Goal: Task Accomplishment & Management: Manage account settings

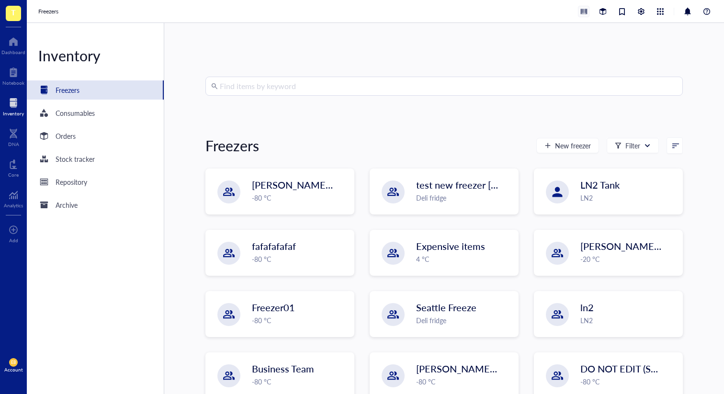
click at [587, 13] on div at bounding box center [583, 11] width 11 height 11
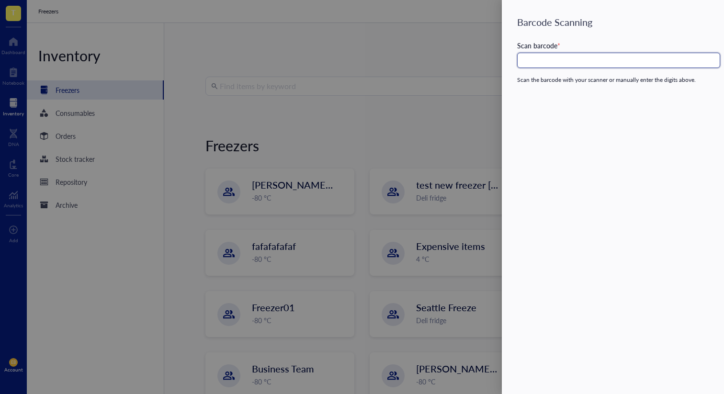
click at [589, 62] on input "text" at bounding box center [618, 60] width 203 height 15
drag, startPoint x: 391, startPoint y: 57, endPoint x: 409, endPoint y: 52, distance: 18.5
click at [393, 55] on div at bounding box center [362, 197] width 724 height 394
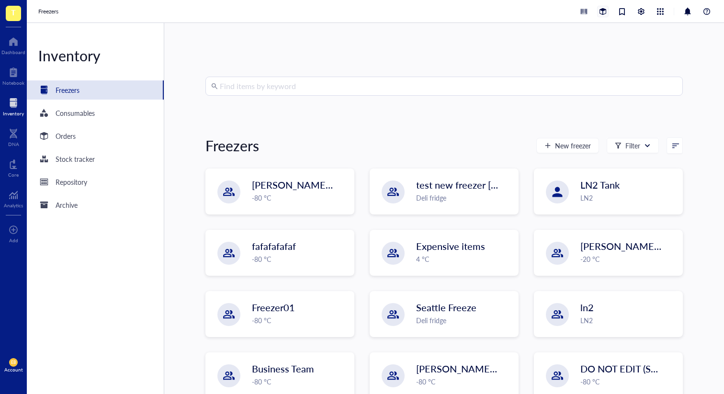
click at [607, 14] on div at bounding box center [602, 11] width 11 height 11
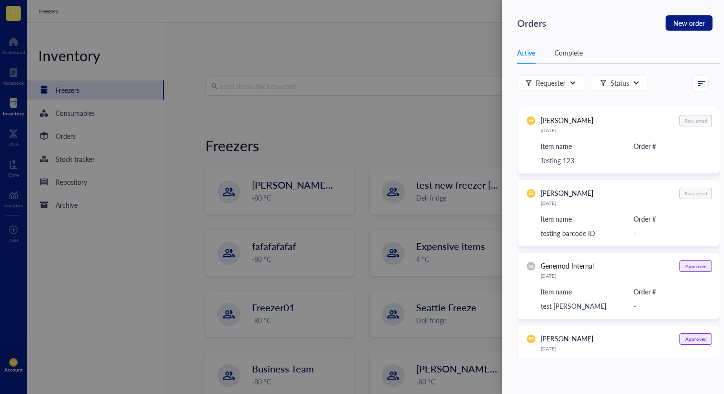
click at [579, 53] on div "Complete" at bounding box center [568, 52] width 28 height 11
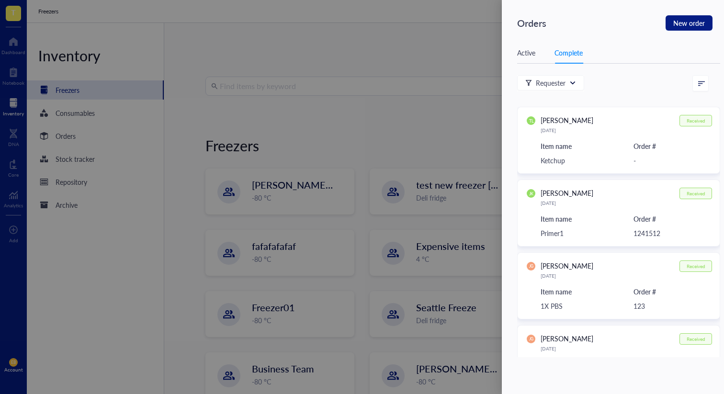
click at [530, 52] on div "Active" at bounding box center [526, 52] width 18 height 11
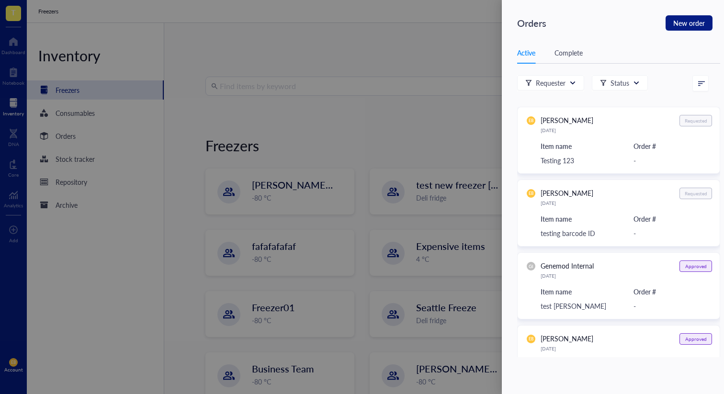
drag, startPoint x: 364, startPoint y: 75, endPoint x: 369, endPoint y: 78, distance: 5.4
click at [365, 76] on div at bounding box center [362, 197] width 724 height 394
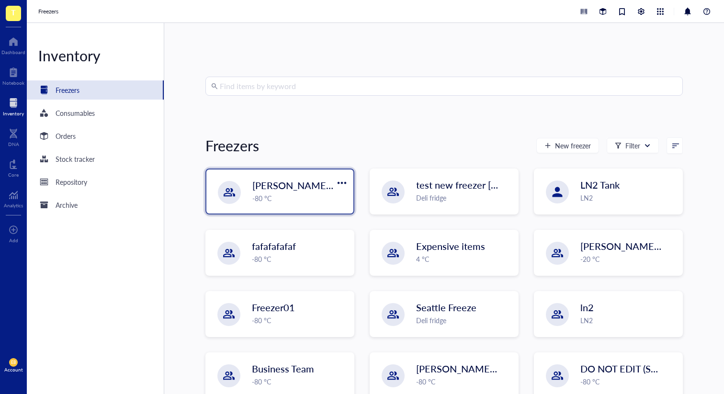
click at [316, 170] on div "[PERSON_NAME] `[DATE] -80 °C" at bounding box center [279, 191] width 147 height 44
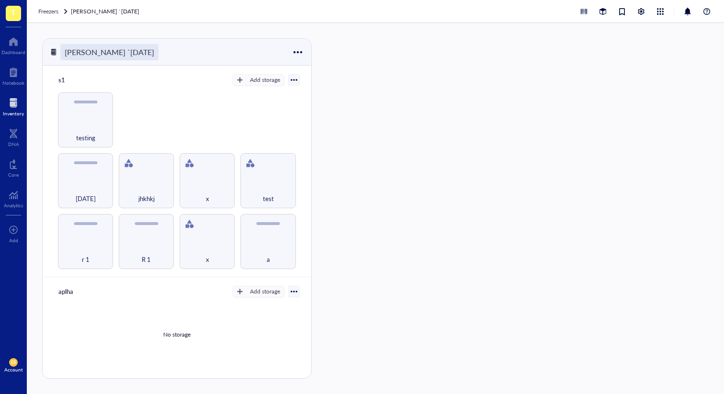
click at [91, 49] on div "[PERSON_NAME] `[DATE]" at bounding box center [109, 52] width 98 height 16
click at [199, 49] on div "[PERSON_NAME] `[DATE]" at bounding box center [177, 52] width 268 height 27
click at [257, 78] on div "Add storage" at bounding box center [265, 80] width 30 height 9
click at [290, 78] on div at bounding box center [293, 80] width 7 height 7
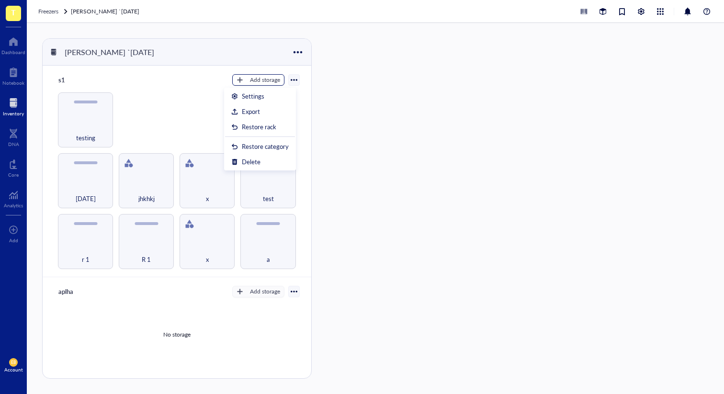
click at [270, 76] on div "Add storage" at bounding box center [265, 80] width 30 height 9
click at [294, 53] on div at bounding box center [297, 52] width 14 height 14
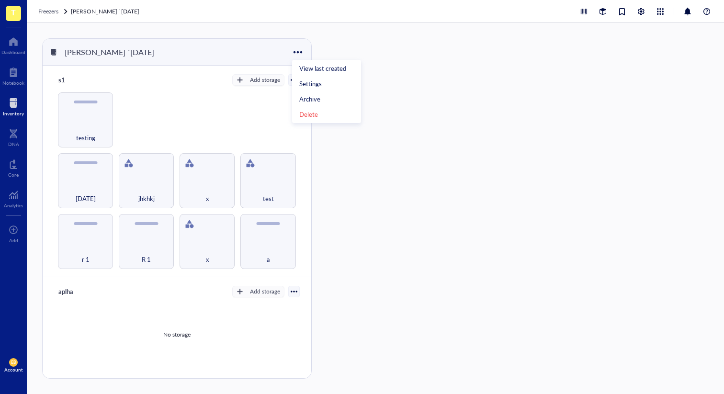
click at [330, 42] on div at bounding box center [347, 208] width 48 height 340
click at [602, 11] on div at bounding box center [602, 11] width 11 height 11
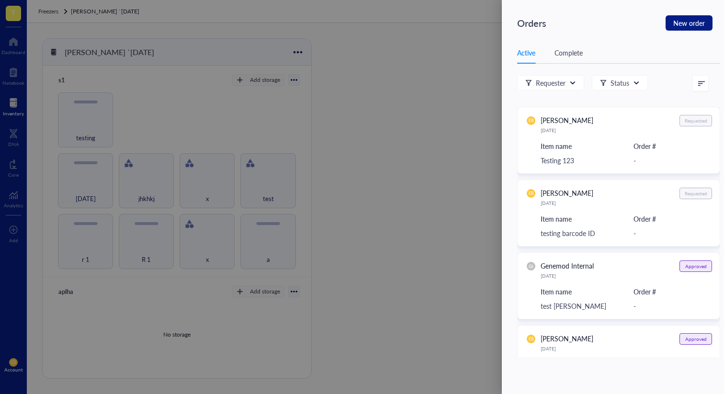
click at [565, 49] on div "Complete" at bounding box center [568, 52] width 28 height 11
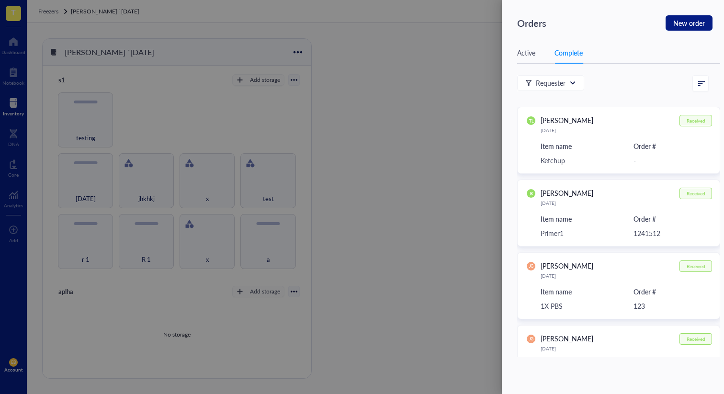
drag, startPoint x: 527, startPoint y: 56, endPoint x: 554, endPoint y: 80, distance: 35.6
click at [527, 56] on div "Active" at bounding box center [526, 52] width 18 height 11
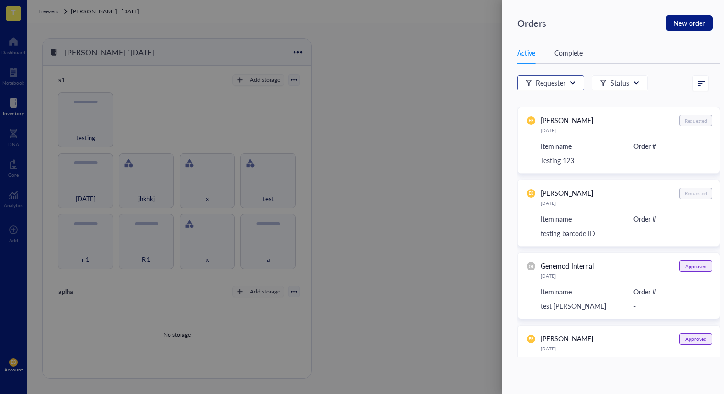
click at [555, 82] on div "Requester" at bounding box center [551, 83] width 30 height 11
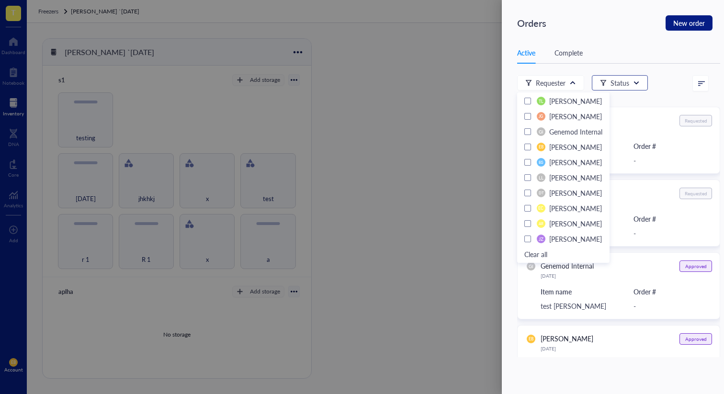
click at [612, 80] on div "Status" at bounding box center [619, 83] width 19 height 11
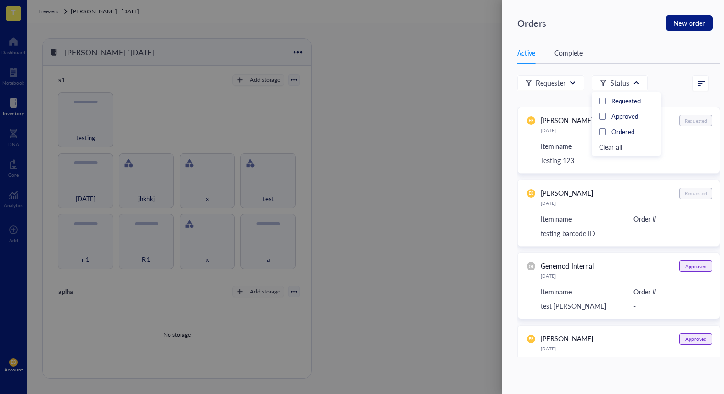
click at [601, 58] on div "Active Complete" at bounding box center [618, 53] width 203 height 22
click at [626, 91] on div "Status" at bounding box center [620, 83] width 56 height 16
click at [621, 83] on div "Status" at bounding box center [619, 83] width 19 height 11
click at [624, 114] on span "Approved" at bounding box center [624, 116] width 27 height 9
click at [630, 109] on div "Approved" at bounding box center [626, 116] width 55 height 19
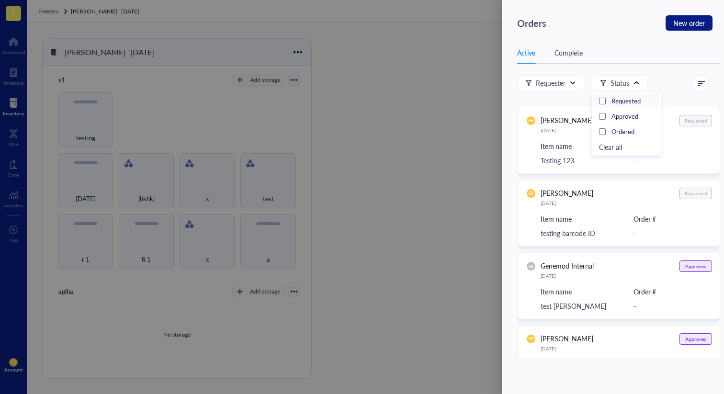
click at [631, 100] on span "Requested" at bounding box center [625, 100] width 29 height 9
click at [631, 112] on span "Approved" at bounding box center [624, 116] width 27 height 9
click at [629, 100] on span "Requested" at bounding box center [625, 100] width 29 height 9
click at [633, 107] on div "Approved" at bounding box center [626, 116] width 55 height 19
click at [633, 97] on span "Requested" at bounding box center [625, 100] width 29 height 9
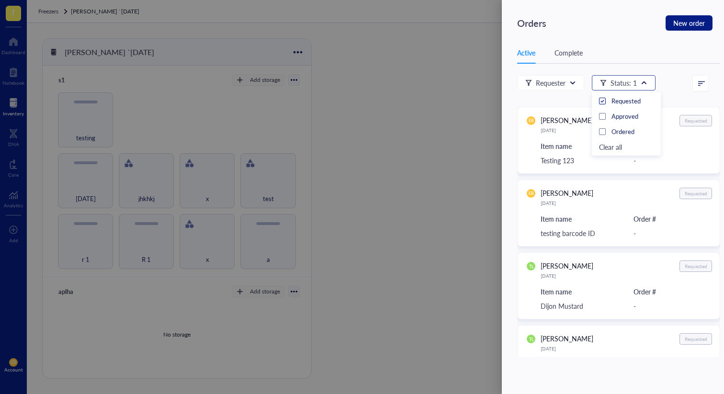
click at [636, 82] on div "Status: 1" at bounding box center [624, 82] width 64 height 15
click at [705, 80] on span at bounding box center [702, 83] width 9 height 7
click at [687, 116] on div "Oldest" at bounding box center [681, 115] width 42 height 9
click at [674, 72] on div "Active Complete Requester Status: 1 Newest Oldest Item name (a-z) DT [PERSON_NA…" at bounding box center [618, 199] width 203 height 315
drag, startPoint x: 449, startPoint y: 102, endPoint x: 464, endPoint y: 108, distance: 15.3
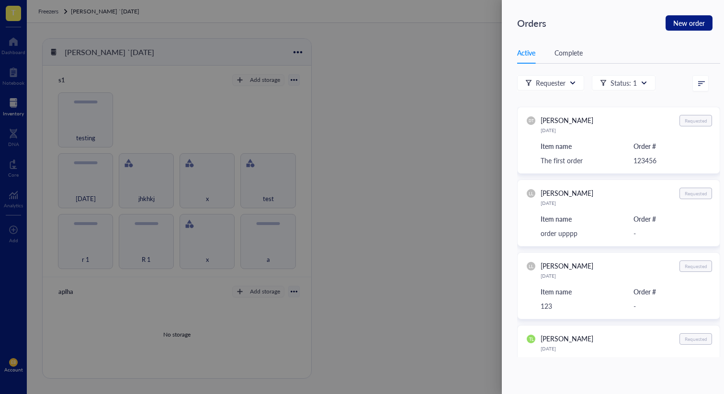
click at [449, 102] on div at bounding box center [362, 197] width 724 height 394
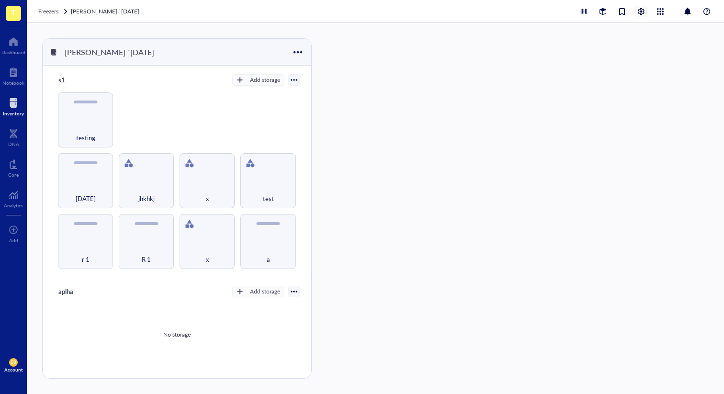
click at [640, 9] on div at bounding box center [641, 11] width 11 height 11
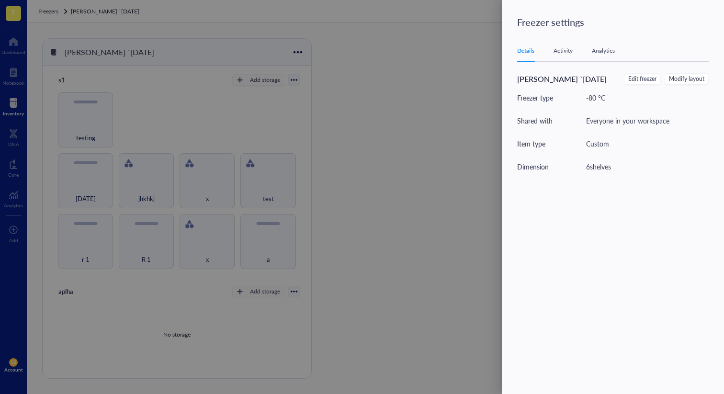
click at [577, 50] on div "Details Activity Analytics" at bounding box center [612, 51] width 191 height 22
click at [568, 51] on div "Activity" at bounding box center [562, 51] width 19 height 10
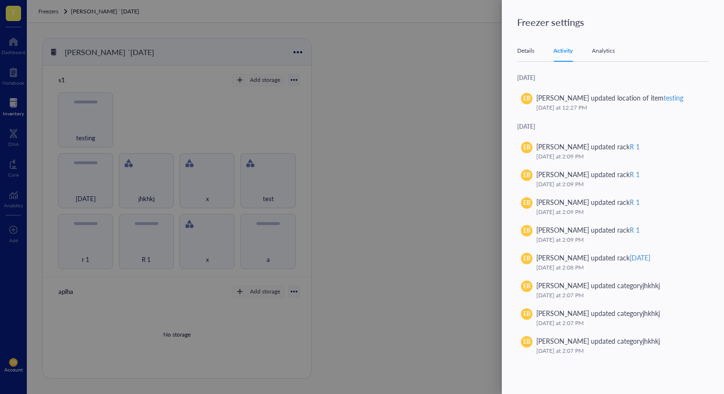
click at [602, 52] on div "Analytics" at bounding box center [603, 51] width 23 height 10
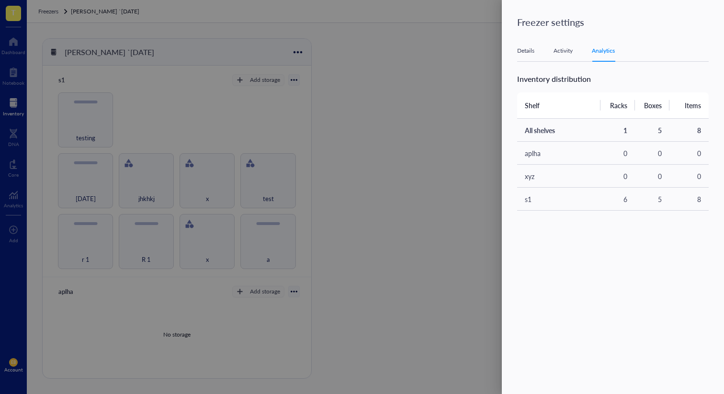
drag, startPoint x: 568, startPoint y: 49, endPoint x: 565, endPoint y: 55, distance: 6.0
click at [568, 50] on div "Activity" at bounding box center [562, 51] width 19 height 10
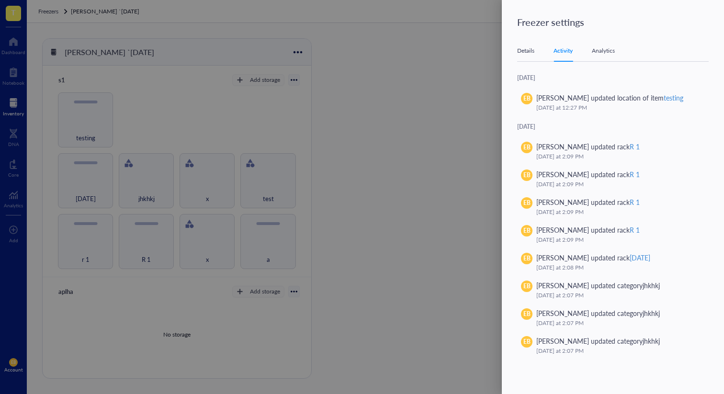
drag, startPoint x: 525, startPoint y: 54, endPoint x: 531, endPoint y: 55, distance: 5.8
click at [525, 54] on div "Details" at bounding box center [525, 51] width 17 height 10
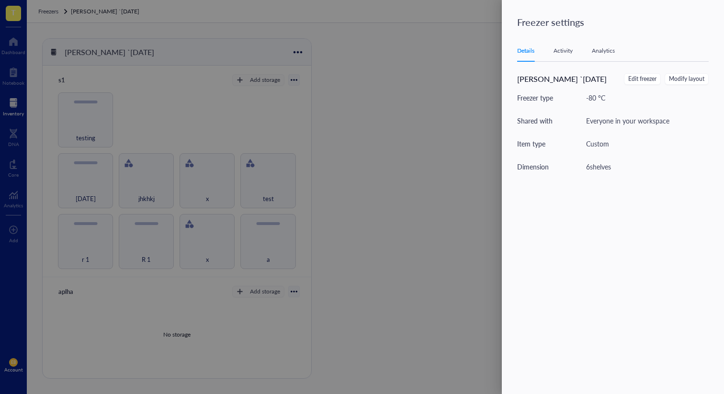
drag, startPoint x: 603, startPoint y: 53, endPoint x: 584, endPoint y: 55, distance: 18.8
click at [603, 53] on div "Analytics" at bounding box center [603, 51] width 23 height 10
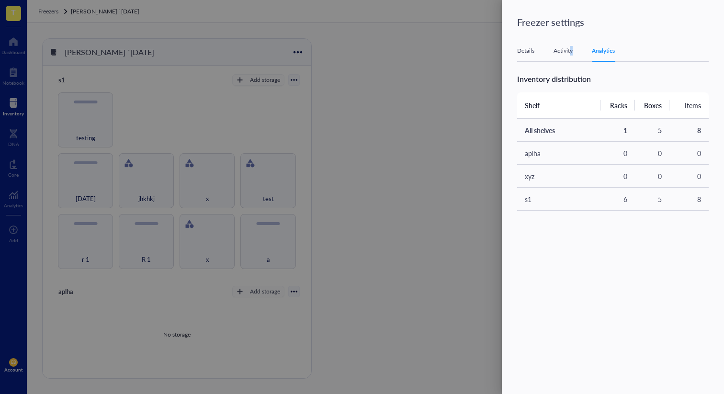
click at [569, 55] on div "Activity" at bounding box center [562, 51] width 19 height 10
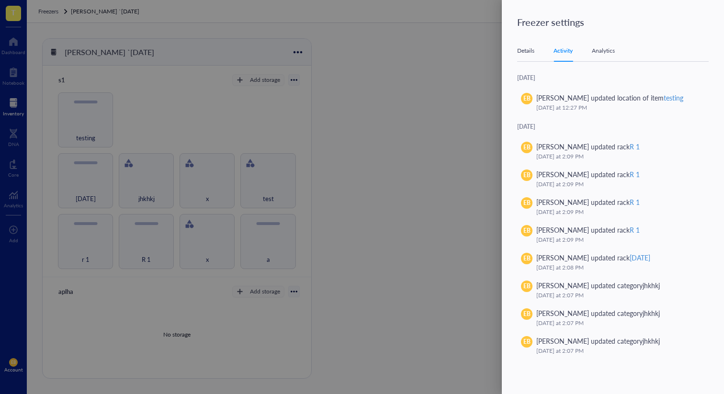
click at [485, 85] on div at bounding box center [362, 197] width 724 height 394
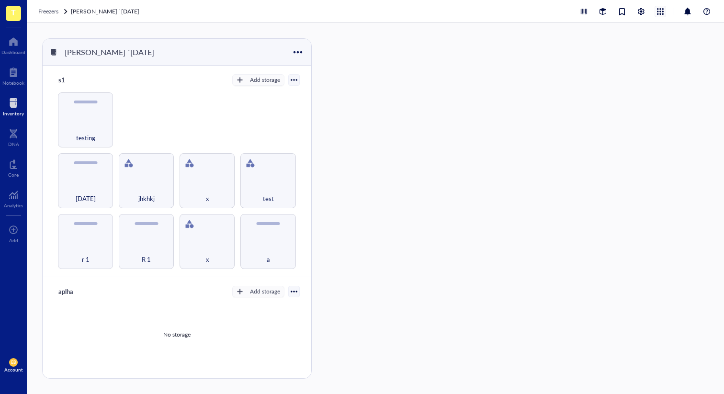
click at [659, 9] on div at bounding box center [660, 11] width 11 height 11
click at [620, 47] on link "Consumables" at bounding box center [620, 42] width 77 height 11
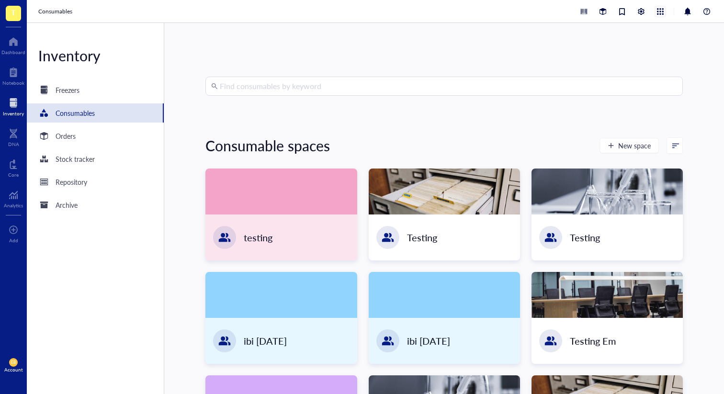
click at [656, 11] on div at bounding box center [660, 11] width 11 height 11
click at [548, 55] on div "Find consumables by keyword Consumable spaces New space testing Testing Testing…" at bounding box center [443, 208] width 559 height 371
click at [57, 92] on div "Freezers" at bounding box center [68, 90] width 24 height 11
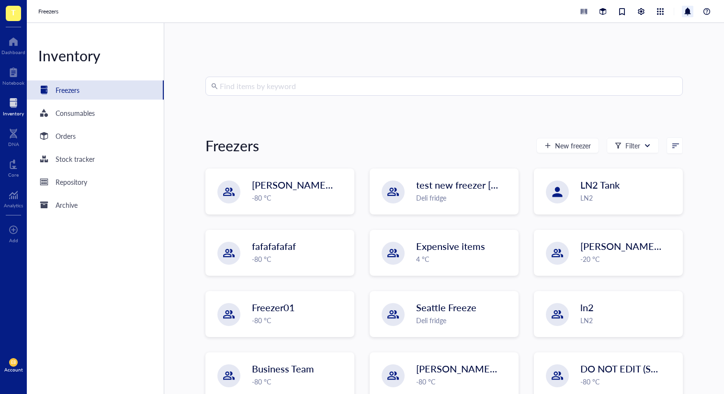
click at [689, 9] on div at bounding box center [686, 11] width 11 height 11
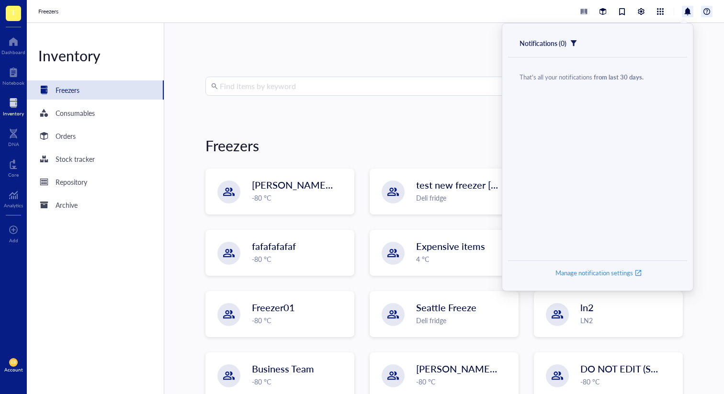
click at [706, 12] on div at bounding box center [706, 11] width 11 height 11
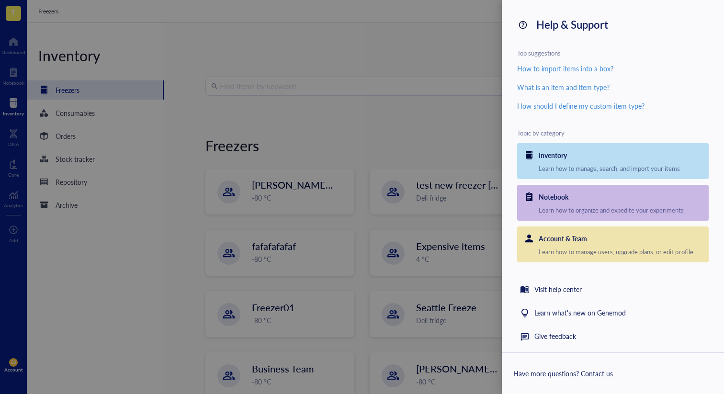
click at [482, 60] on div at bounding box center [362, 197] width 724 height 394
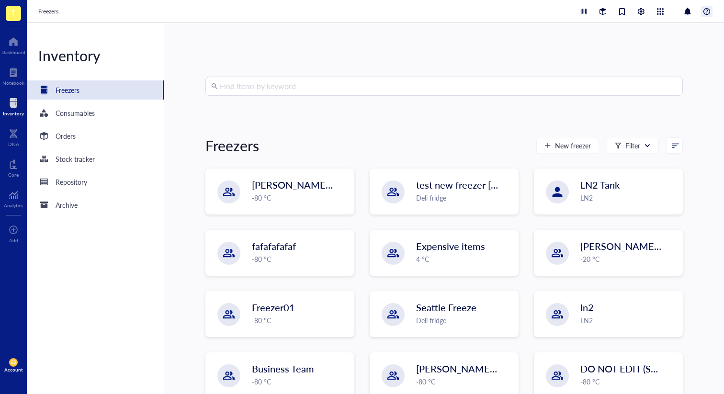
click at [703, 10] on div at bounding box center [706, 11] width 11 height 11
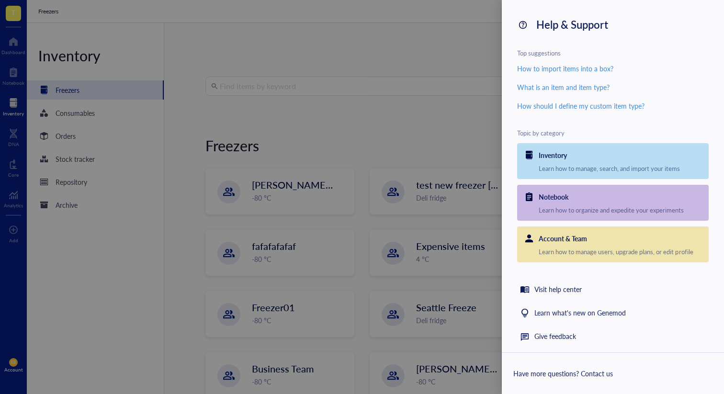
click at [503, 38] on div "Help & Support Top suggestions How to import items into a box? What is an item …" at bounding box center [613, 176] width 222 height 352
click at [414, 69] on div at bounding box center [362, 197] width 724 height 394
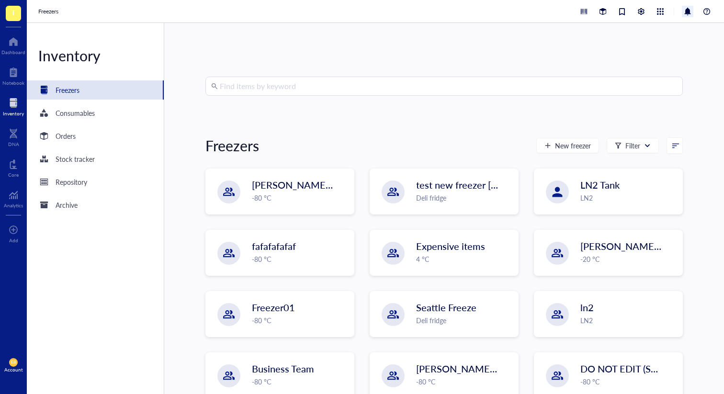
click at [690, 10] on div at bounding box center [686, 11] width 11 height 11
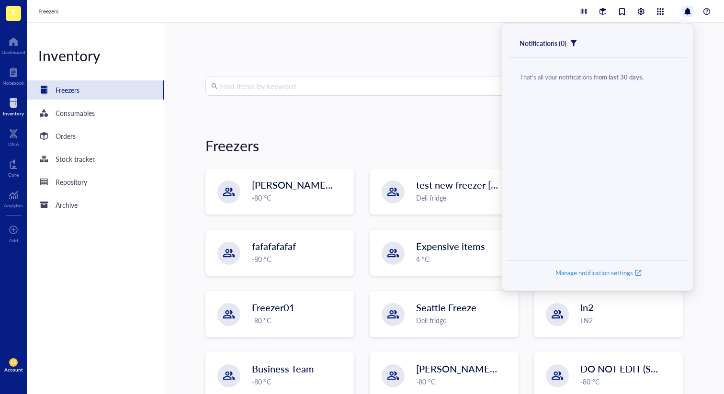
click at [443, 50] on div "Find items by keyword Freezers New freezer Filter IBRAHIM `[DATE] -80 °C test n…" at bounding box center [443, 208] width 559 height 371
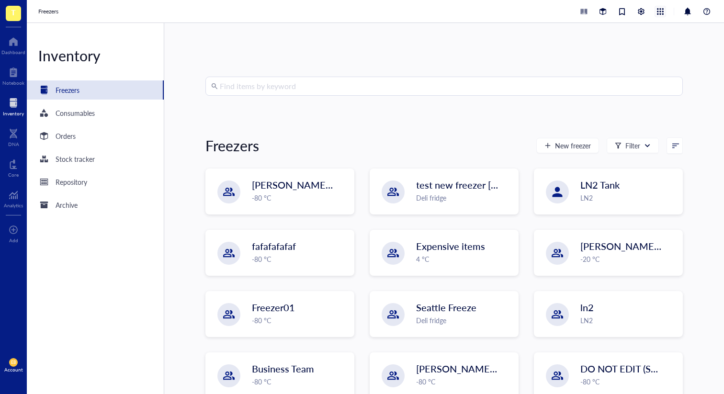
click at [660, 12] on div at bounding box center [660, 11] width 11 height 11
click at [678, 33] on div "Find items by keyword Freezers New freezer Filter IBRAHIM `[DATE] -80 °C test n…" at bounding box center [443, 208] width 559 height 371
click at [663, 9] on div at bounding box center [660, 11] width 11 height 11
click at [642, 14] on div at bounding box center [641, 11] width 11 height 11
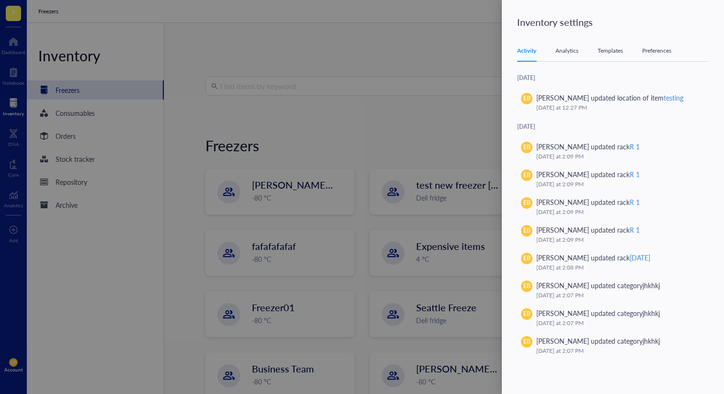
click at [558, 54] on div "Analytics" at bounding box center [566, 51] width 23 height 10
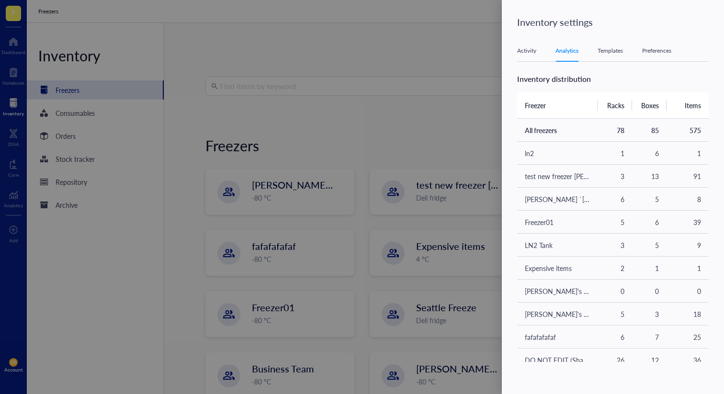
click at [611, 46] on div "Templates" at bounding box center [609, 51] width 25 height 10
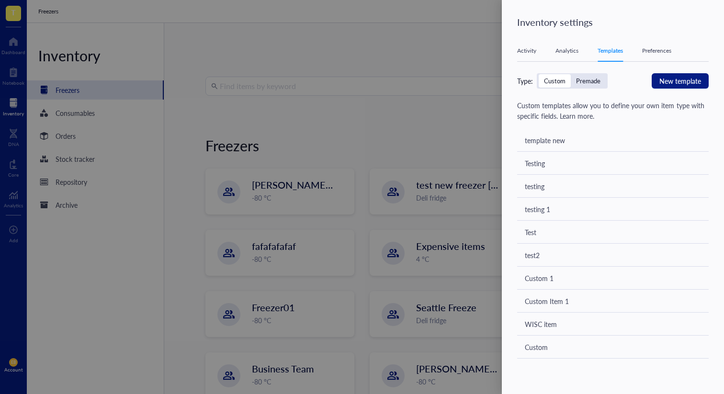
click at [660, 50] on div "Preferences" at bounding box center [656, 51] width 29 height 10
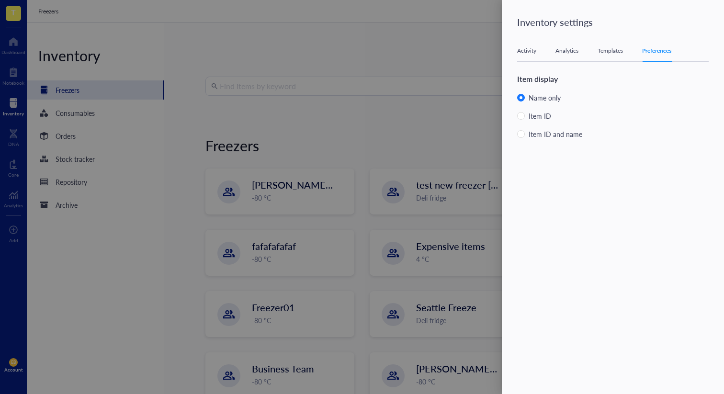
click at [572, 49] on div "Analytics" at bounding box center [566, 51] width 23 height 10
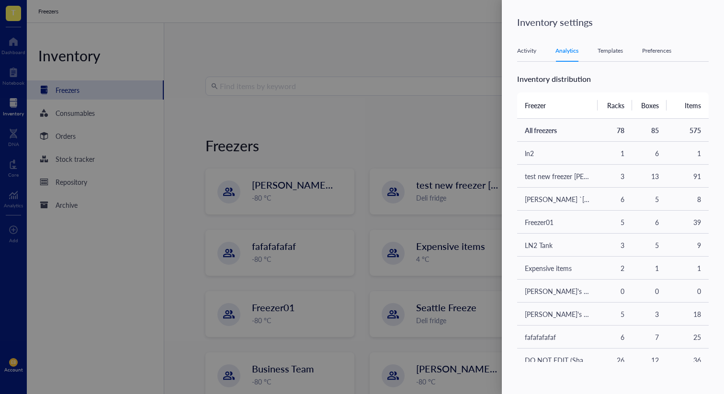
click at [648, 49] on div "Preferences" at bounding box center [656, 51] width 29 height 10
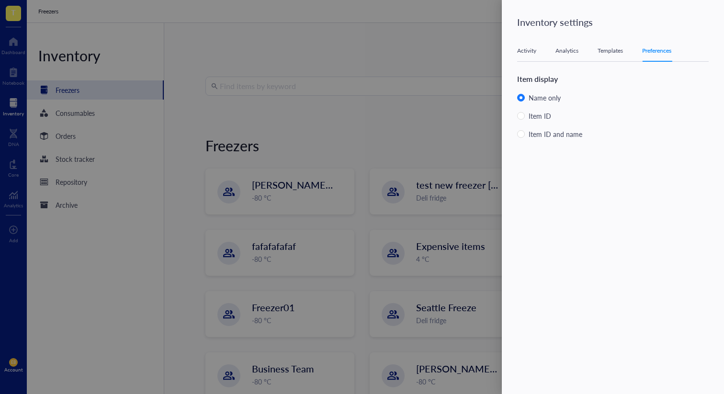
drag, startPoint x: 566, startPoint y: 50, endPoint x: 610, endPoint y: 51, distance: 44.0
click at [567, 50] on div "Analytics" at bounding box center [566, 51] width 23 height 10
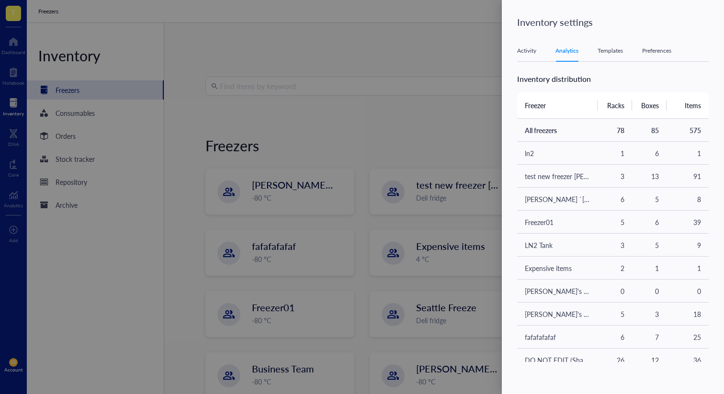
click at [650, 47] on div "Preferences" at bounding box center [656, 51] width 29 height 10
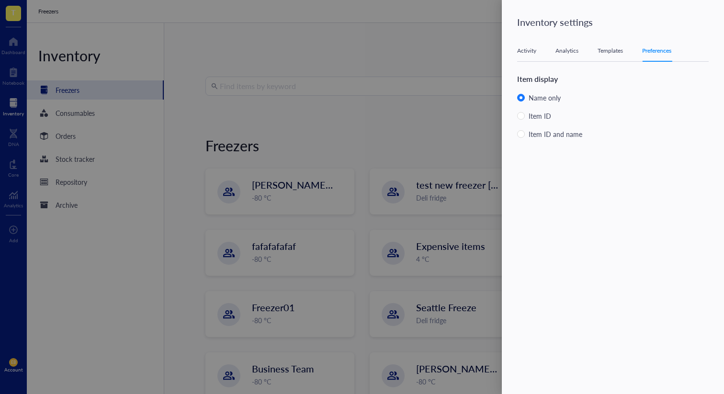
click at [613, 50] on div "Templates" at bounding box center [609, 51] width 25 height 10
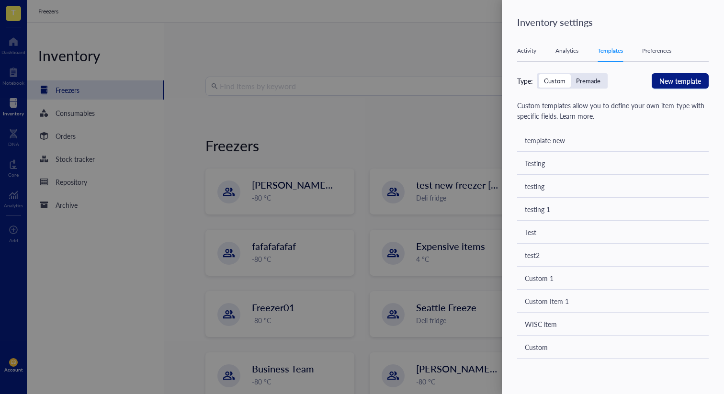
click at [666, 50] on div "Preferences" at bounding box center [656, 51] width 29 height 10
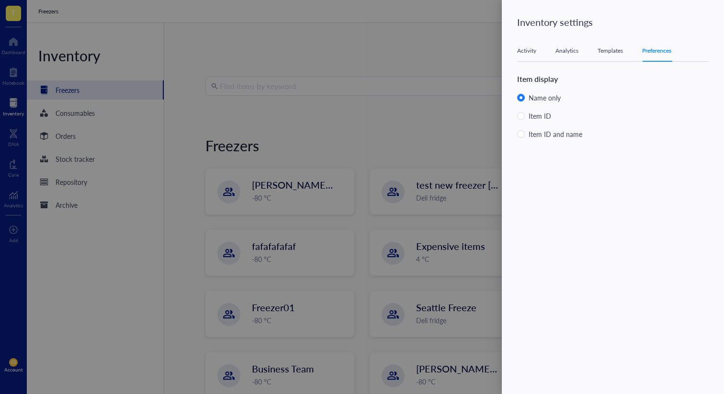
click at [611, 47] on div "Templates" at bounding box center [609, 51] width 25 height 10
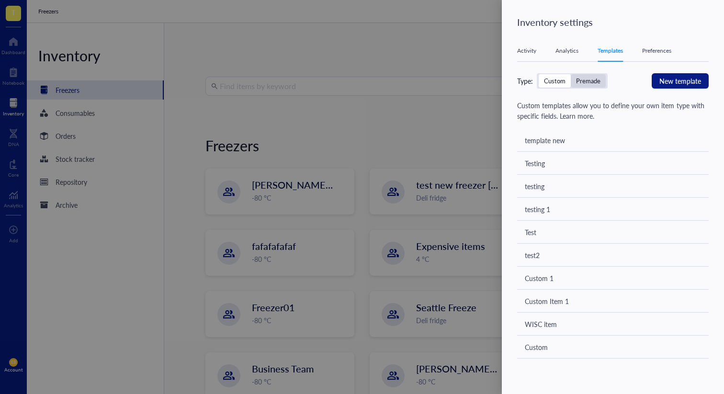
click at [585, 78] on div "Premade" at bounding box center [588, 81] width 24 height 9
click at [570, 74] on input "Premade" at bounding box center [570, 74] width 0 height 0
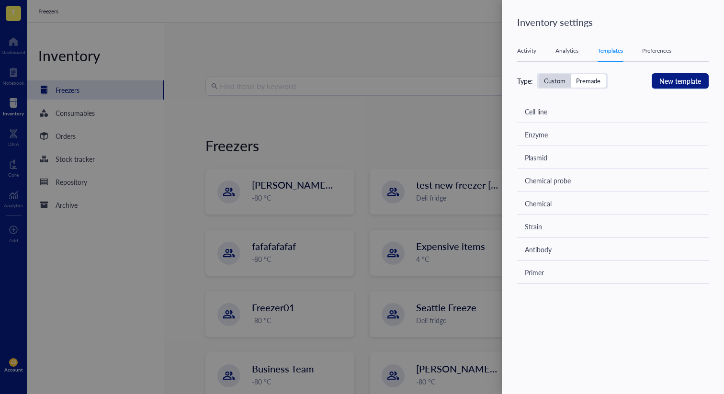
click at [554, 80] on div "Custom" at bounding box center [555, 81] width 22 height 9
click at [538, 74] on input "Custom" at bounding box center [538, 74] width 0 height 0
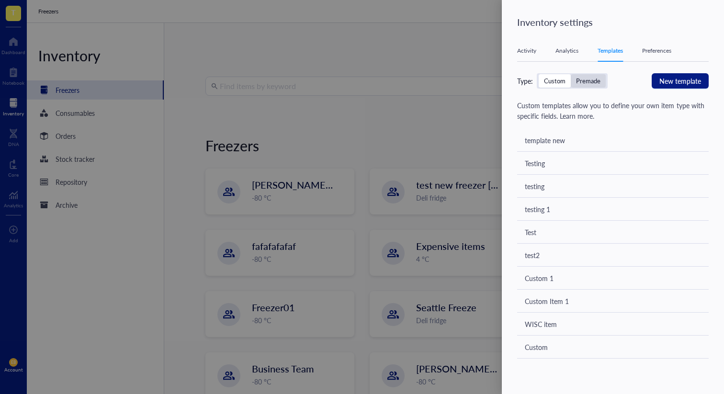
click at [597, 81] on div "Premade" at bounding box center [588, 81] width 24 height 9
click at [570, 74] on input "Premade" at bounding box center [570, 74] width 0 height 0
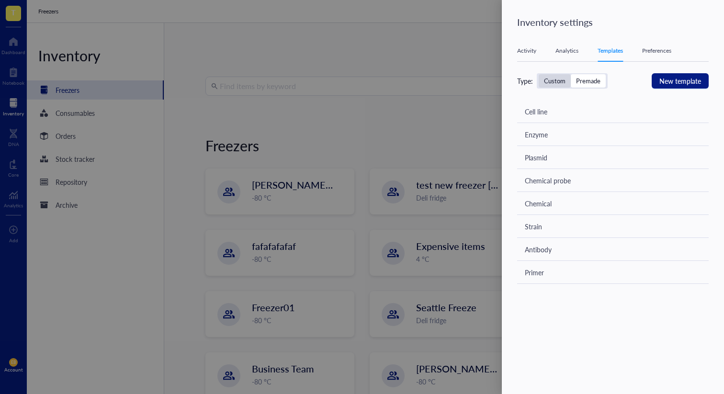
click at [550, 81] on div "Custom" at bounding box center [555, 81] width 22 height 9
click at [538, 74] on input "Custom" at bounding box center [538, 74] width 0 height 0
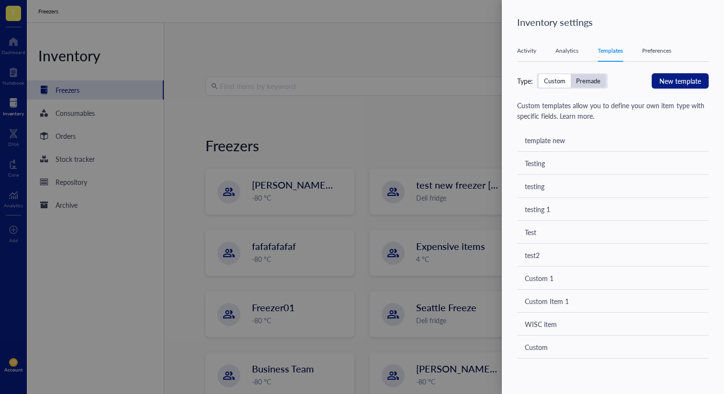
click at [592, 79] on div "Premade" at bounding box center [588, 81] width 24 height 9
click at [570, 74] on input "Premade" at bounding box center [570, 74] width 0 height 0
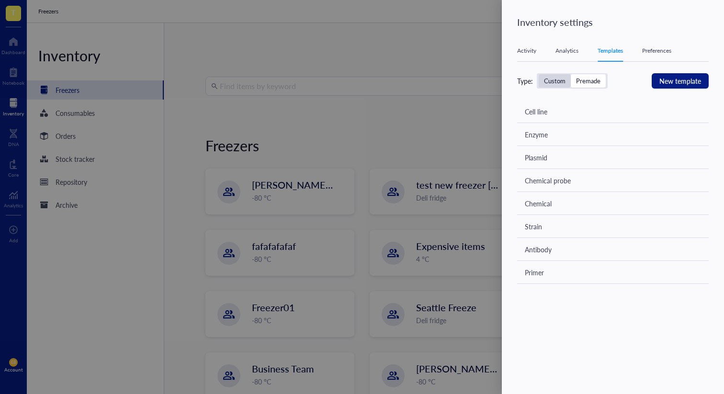
click at [537, 79] on div "Custom Premade" at bounding box center [571, 80] width 71 height 15
click at [558, 80] on div "Custom" at bounding box center [555, 81] width 22 height 9
click at [538, 74] on input "Custom" at bounding box center [538, 74] width 0 height 0
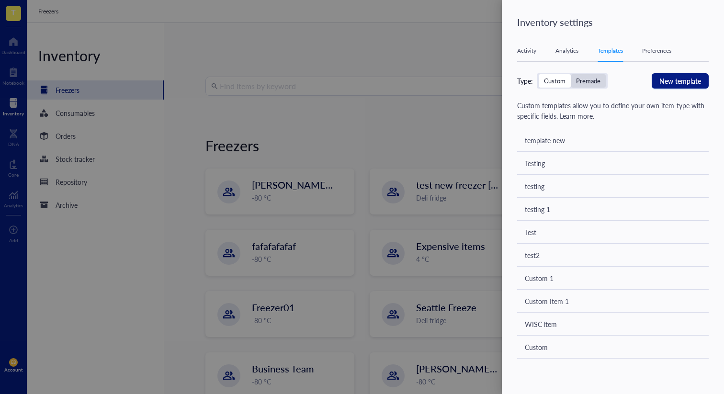
click at [589, 80] on div "Premade" at bounding box center [588, 81] width 24 height 9
click at [570, 74] on input "Premade" at bounding box center [570, 74] width 0 height 0
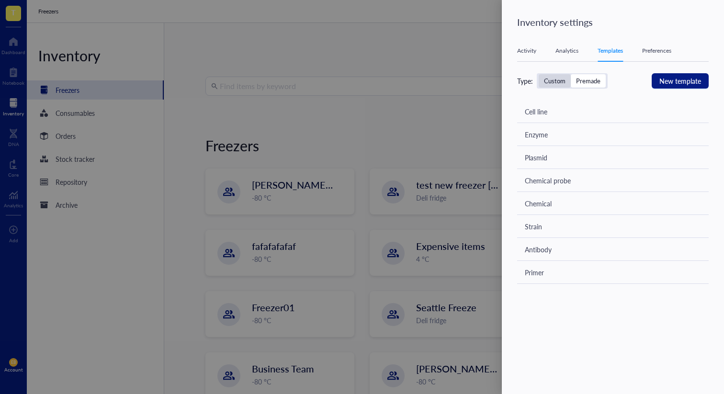
drag, startPoint x: 549, startPoint y: 82, endPoint x: 562, endPoint y: 81, distance: 12.5
click at [549, 81] on div "Custom" at bounding box center [555, 81] width 22 height 9
click at [556, 82] on div "Custom" at bounding box center [555, 81] width 22 height 9
click at [538, 74] on input "Custom" at bounding box center [538, 74] width 0 height 0
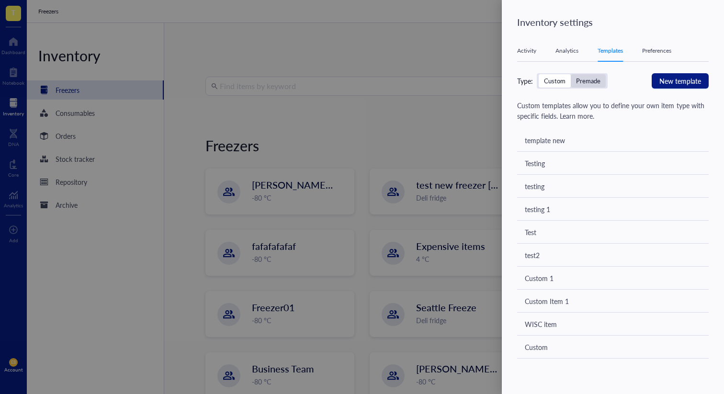
click at [597, 79] on div "Premade" at bounding box center [588, 81] width 24 height 9
click at [570, 74] on input "Premade" at bounding box center [570, 74] width 0 height 0
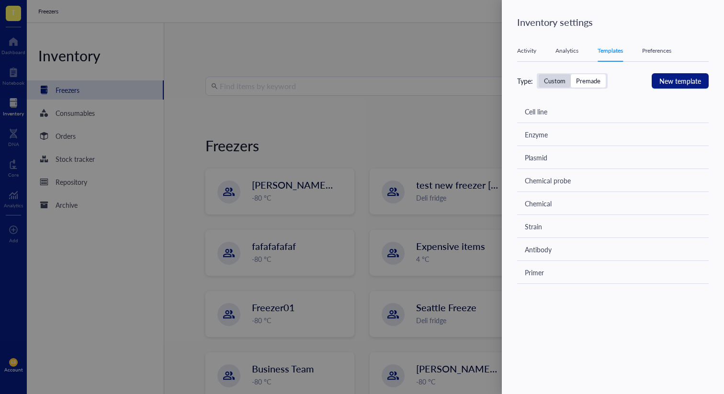
click at [554, 82] on div "Custom" at bounding box center [555, 81] width 22 height 9
click at [538, 74] on input "Custom" at bounding box center [538, 74] width 0 height 0
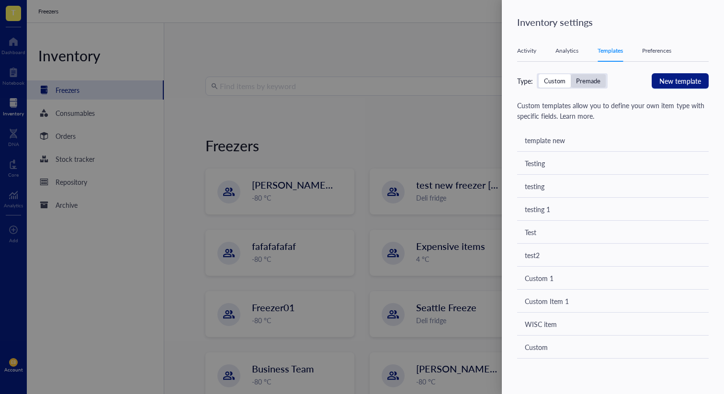
click at [586, 78] on div "Premade" at bounding box center [588, 81] width 24 height 9
click at [570, 74] on input "Premade" at bounding box center [570, 74] width 0 height 0
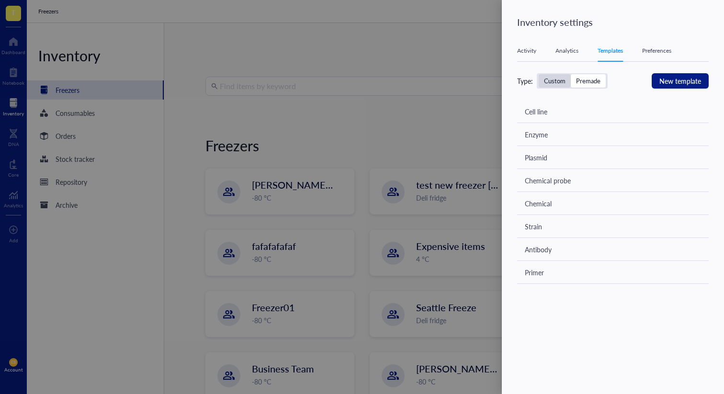
drag, startPoint x: 545, startPoint y: 78, endPoint x: 562, endPoint y: 80, distance: 17.8
click at [545, 78] on div "Custom" at bounding box center [555, 81] width 22 height 9
click at [538, 74] on input "Custom" at bounding box center [538, 74] width 0 height 0
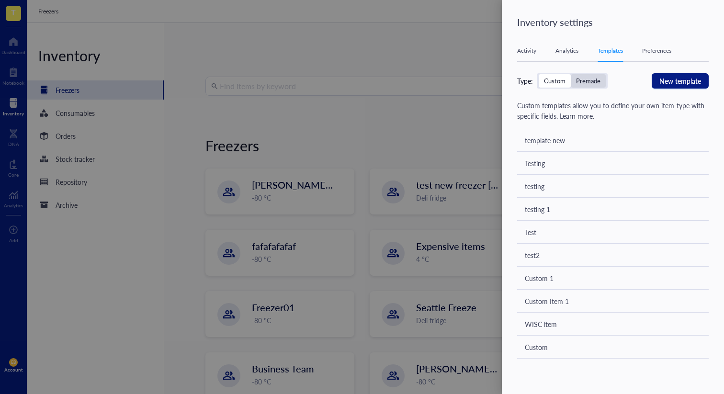
click at [581, 81] on div "Premade" at bounding box center [588, 81] width 24 height 9
click at [570, 74] on input "Premade" at bounding box center [570, 74] width 0 height 0
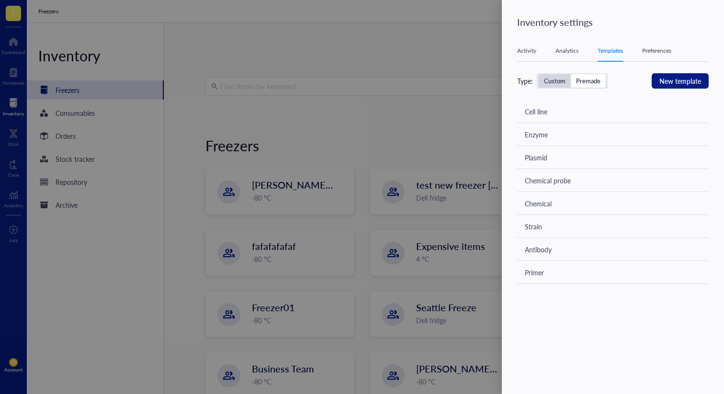
drag, startPoint x: 538, startPoint y: 83, endPoint x: 559, endPoint y: 81, distance: 20.7
click at [538, 82] on div "Custom Premade" at bounding box center [571, 80] width 71 height 15
drag, startPoint x: 527, startPoint y: 78, endPoint x: 538, endPoint y: 81, distance: 11.8
click at [527, 78] on div "Type:" at bounding box center [525, 81] width 16 height 11
click at [563, 81] on div "Custom" at bounding box center [555, 81] width 22 height 9
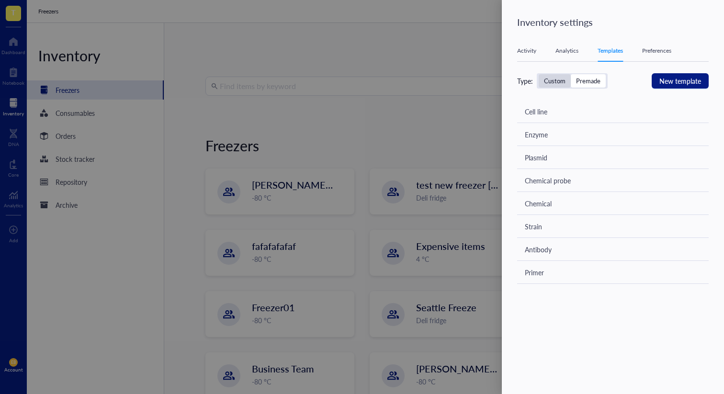
click at [538, 74] on input "Custom" at bounding box center [538, 74] width 0 height 0
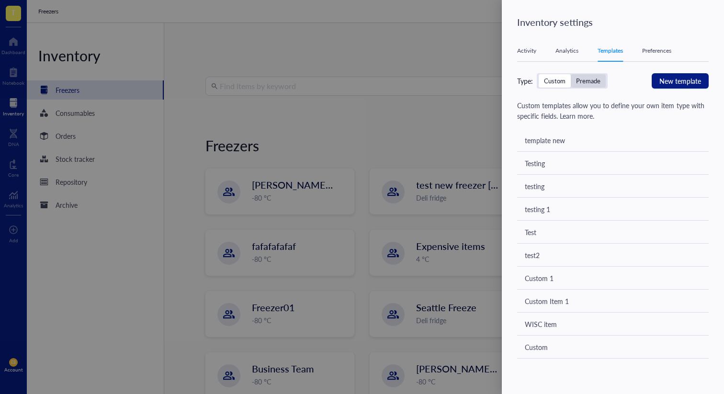
click at [590, 82] on div "Premade" at bounding box center [588, 81] width 24 height 9
click at [570, 74] on input "Premade" at bounding box center [570, 74] width 0 height 0
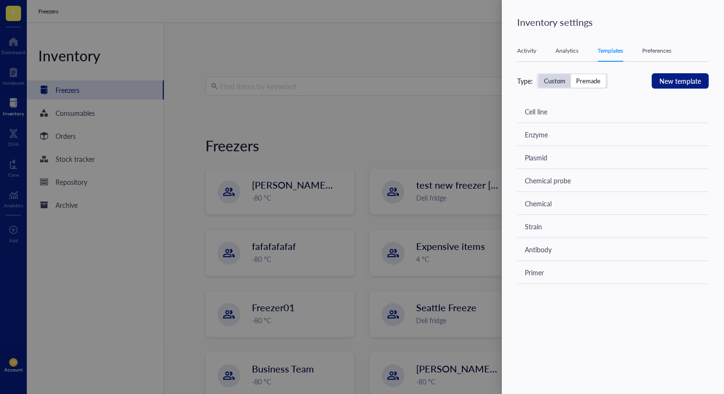
click at [550, 85] on div "Custom" at bounding box center [554, 80] width 32 height 13
click at [538, 74] on input "Custom" at bounding box center [538, 74] width 0 height 0
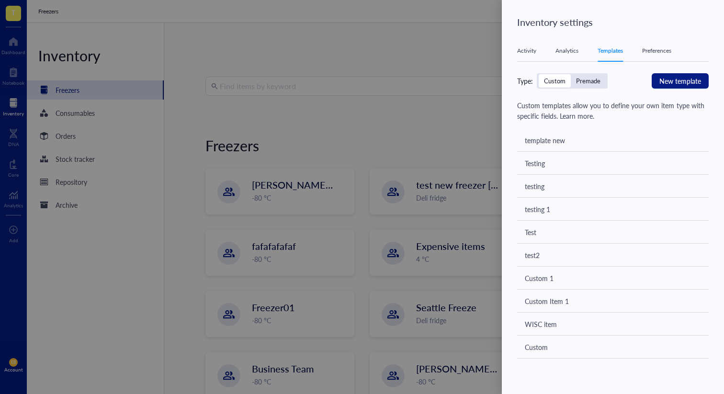
click at [588, 72] on div "Activity Analytics Templates Preferences [DATE] EB [PERSON_NAME] updated locati…" at bounding box center [618, 201] width 203 height 322
click at [590, 79] on div "Premade" at bounding box center [588, 81] width 24 height 9
click at [570, 74] on input "Premade" at bounding box center [570, 74] width 0 height 0
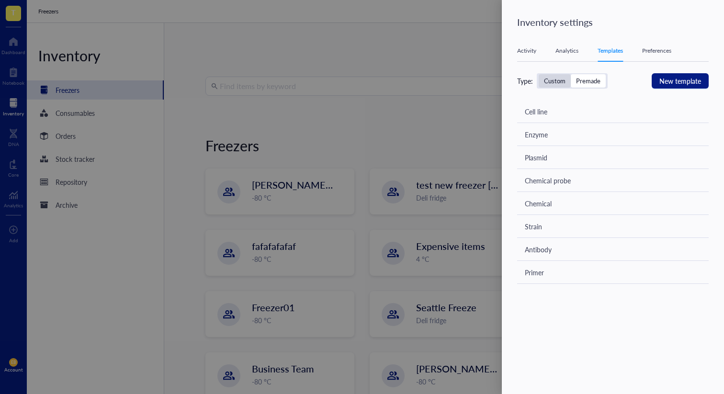
click at [551, 77] on div "Custom" at bounding box center [555, 81] width 22 height 9
click at [538, 74] on input "Custom" at bounding box center [538, 74] width 0 height 0
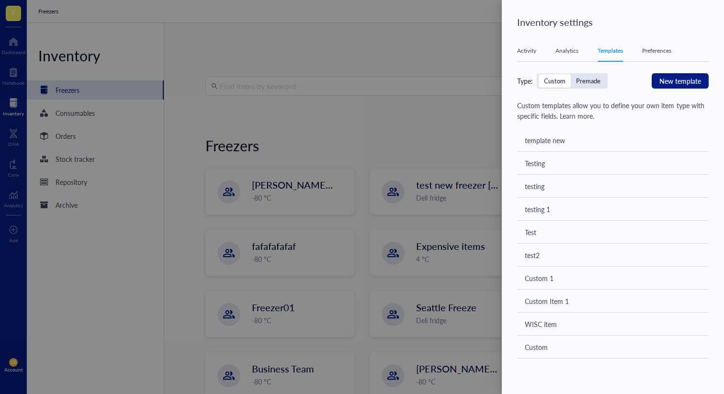
drag, startPoint x: 570, startPoint y: 51, endPoint x: 572, endPoint y: 70, distance: 18.8
click at [570, 51] on div "Analytics" at bounding box center [566, 51] width 23 height 10
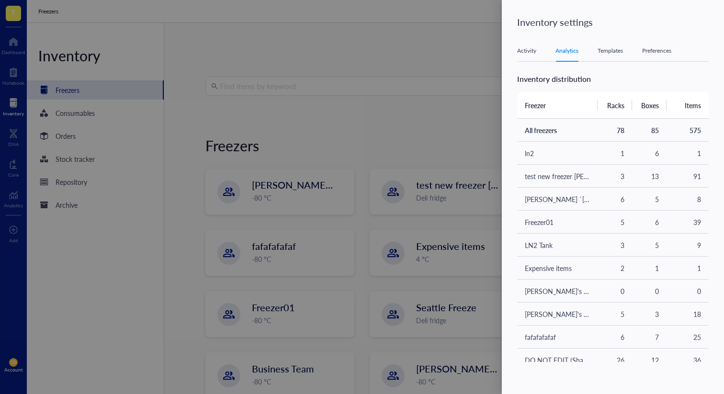
drag, startPoint x: 526, startPoint y: 50, endPoint x: 548, endPoint y: 99, distance: 53.5
click at [526, 50] on div "Activity" at bounding box center [526, 51] width 19 height 10
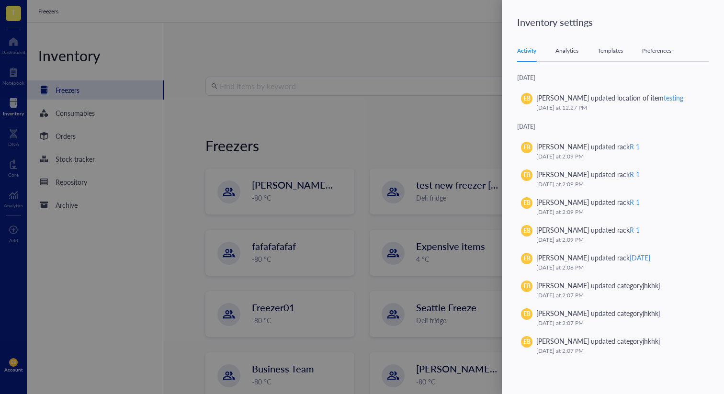
drag, startPoint x: 570, startPoint y: 52, endPoint x: 561, endPoint y: 107, distance: 55.8
click at [570, 52] on div "Analytics" at bounding box center [566, 51] width 23 height 10
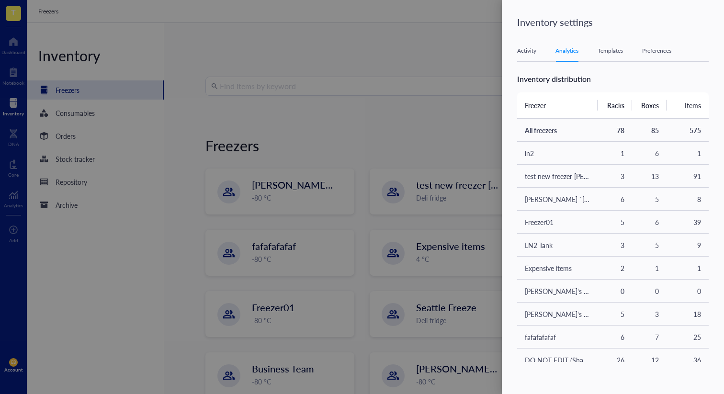
click at [600, 51] on div "Templates" at bounding box center [609, 51] width 25 height 10
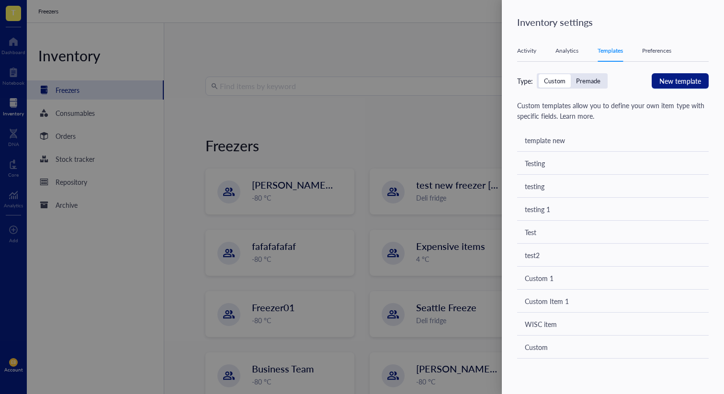
click at [667, 50] on div "Preferences" at bounding box center [656, 51] width 29 height 10
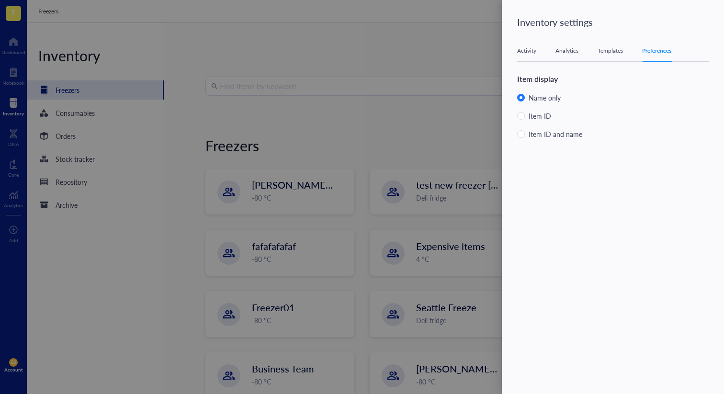
click at [618, 48] on div "Templates" at bounding box center [609, 51] width 25 height 10
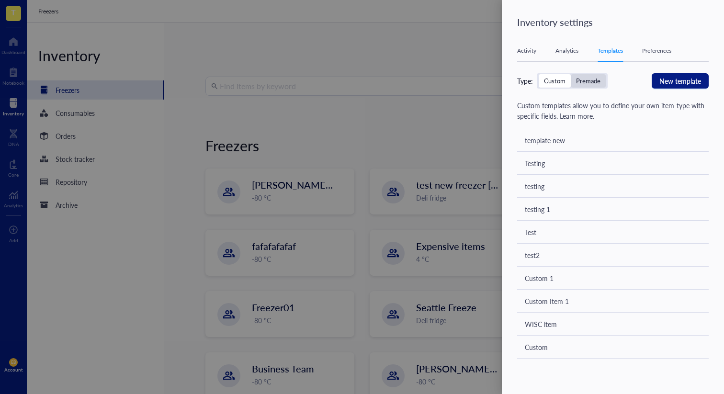
click at [585, 83] on div "Premade" at bounding box center [588, 81] width 24 height 9
click at [570, 74] on input "Premade" at bounding box center [570, 74] width 0 height 0
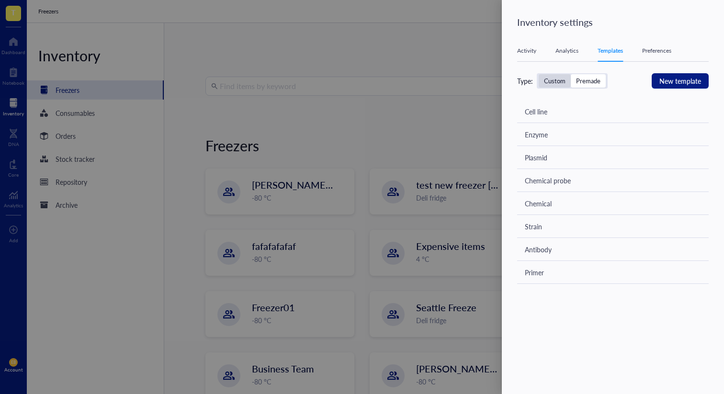
drag, startPoint x: 546, startPoint y: 81, endPoint x: 561, endPoint y: 87, distance: 16.5
click at [546, 81] on div "Custom" at bounding box center [555, 81] width 22 height 9
click at [538, 74] on input "Custom" at bounding box center [538, 74] width 0 height 0
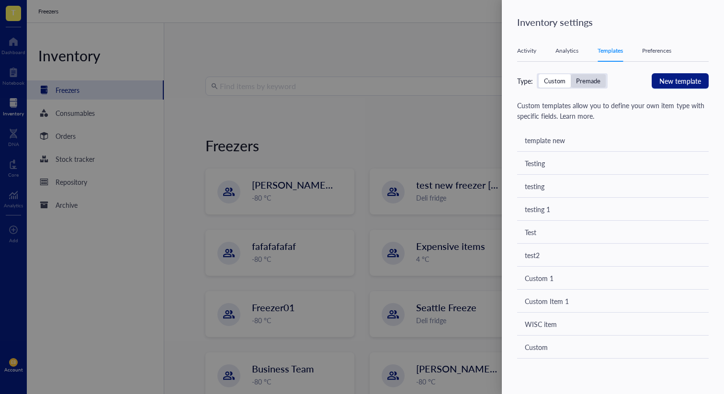
click at [582, 78] on div "Premade" at bounding box center [588, 81] width 24 height 9
click at [570, 74] on input "Premade" at bounding box center [570, 74] width 0 height 0
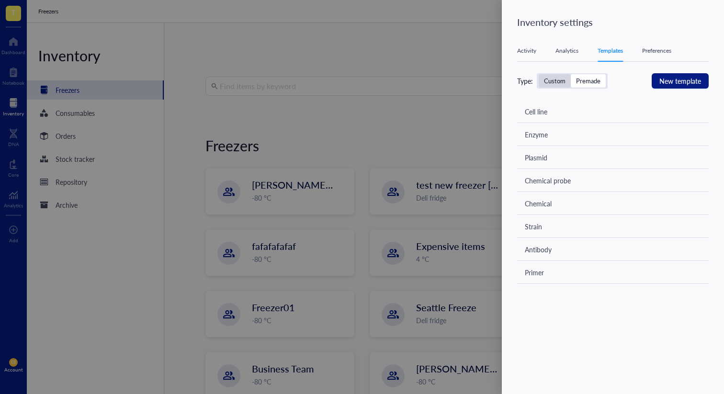
click at [558, 79] on div "Custom" at bounding box center [555, 81] width 22 height 9
click at [538, 74] on input "Custom" at bounding box center [538, 74] width 0 height 0
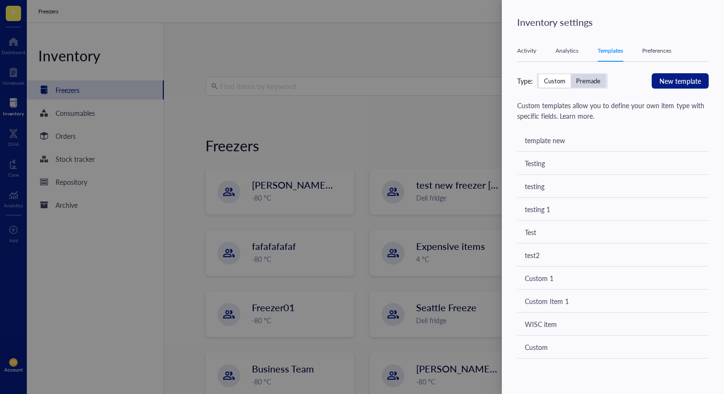
click at [594, 77] on div "Premade" at bounding box center [588, 81] width 24 height 9
click at [570, 74] on input "Premade" at bounding box center [570, 74] width 0 height 0
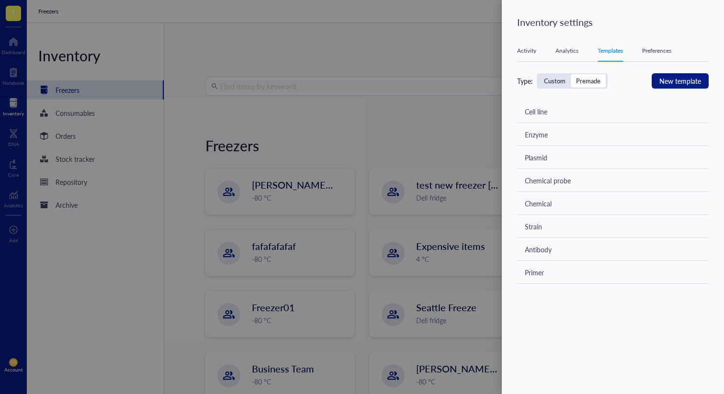
click at [428, 86] on div at bounding box center [362, 197] width 724 height 394
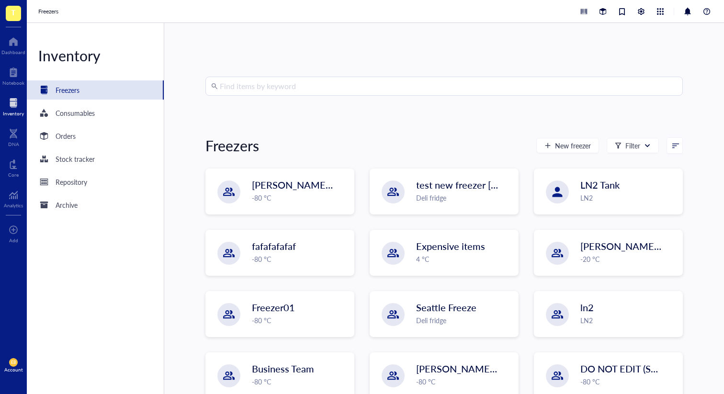
click at [647, 12] on div at bounding box center [645, 11] width 134 height 11
click at [637, 14] on div at bounding box center [641, 11] width 11 height 11
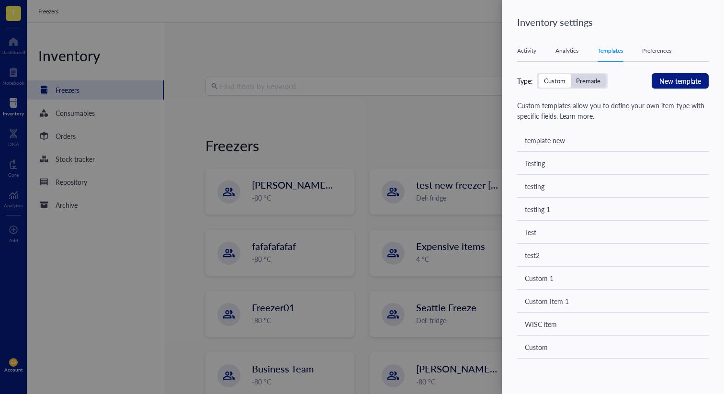
click at [584, 82] on div "Premade" at bounding box center [588, 81] width 24 height 9
click at [570, 74] on input "Premade" at bounding box center [570, 74] width 0 height 0
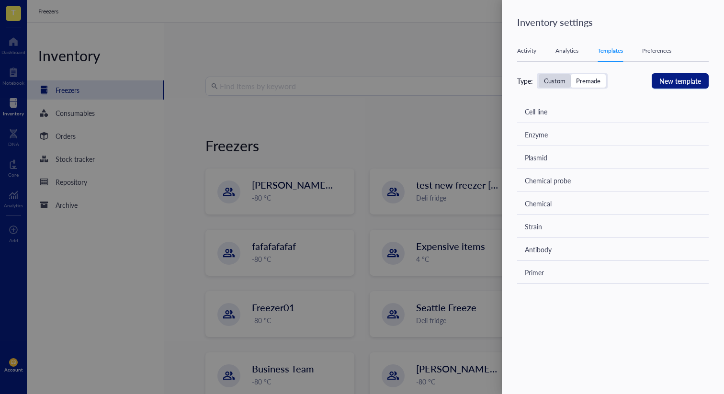
click at [551, 77] on div "Custom" at bounding box center [555, 81] width 22 height 9
click at [538, 74] on input "Custom" at bounding box center [538, 74] width 0 height 0
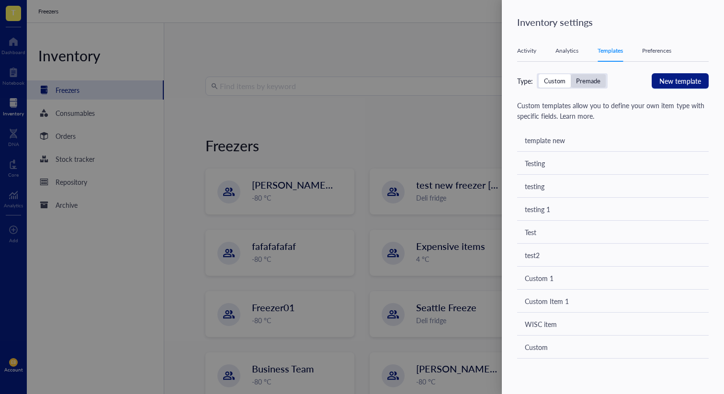
click at [584, 82] on div "Premade" at bounding box center [588, 81] width 24 height 9
click at [570, 74] on input "Premade" at bounding box center [570, 74] width 0 height 0
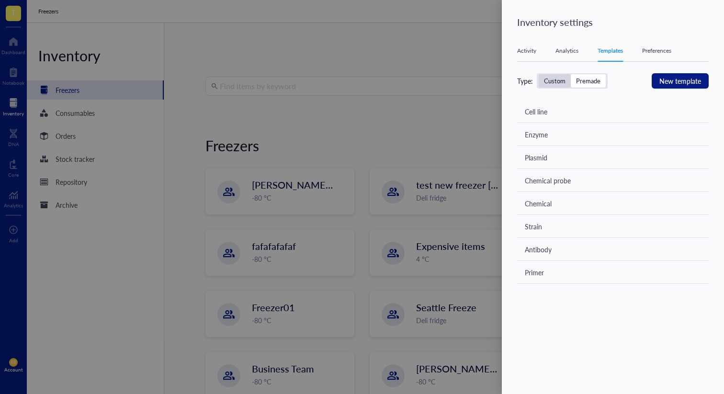
click at [548, 82] on div "Custom" at bounding box center [555, 81] width 22 height 9
click at [538, 74] on input "Custom" at bounding box center [538, 74] width 0 height 0
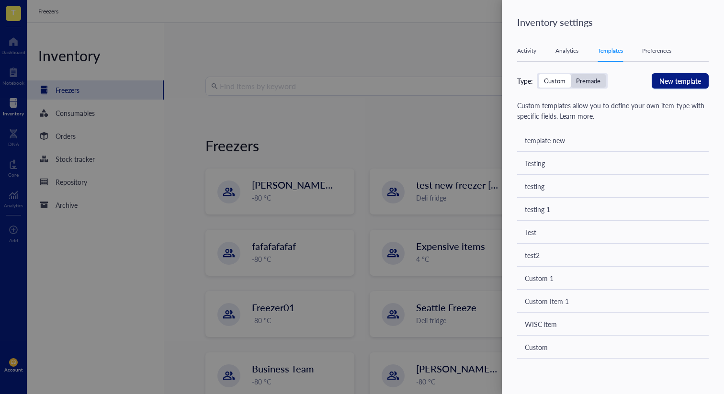
click at [586, 80] on div "Premade" at bounding box center [588, 81] width 24 height 9
click at [570, 74] on input "Premade" at bounding box center [570, 74] width 0 height 0
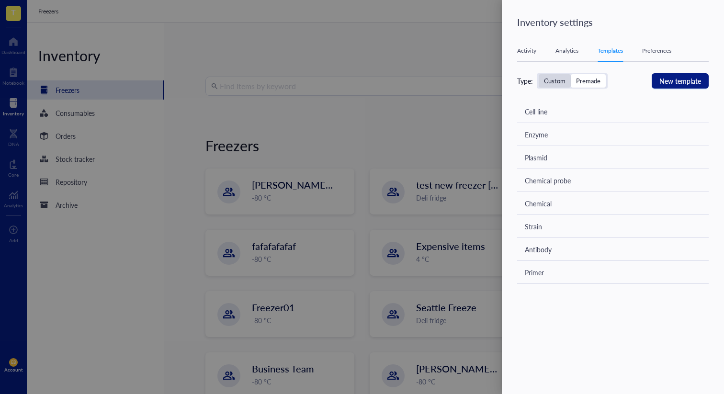
click at [548, 81] on div "Custom" at bounding box center [555, 81] width 22 height 9
click at [538, 74] on input "Custom" at bounding box center [538, 74] width 0 height 0
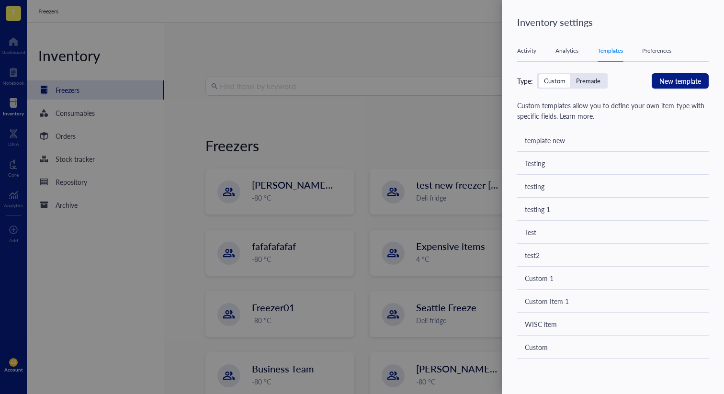
click at [594, 81] on div "Premade" at bounding box center [588, 81] width 24 height 9
click at [570, 74] on input "Premade" at bounding box center [570, 74] width 0 height 0
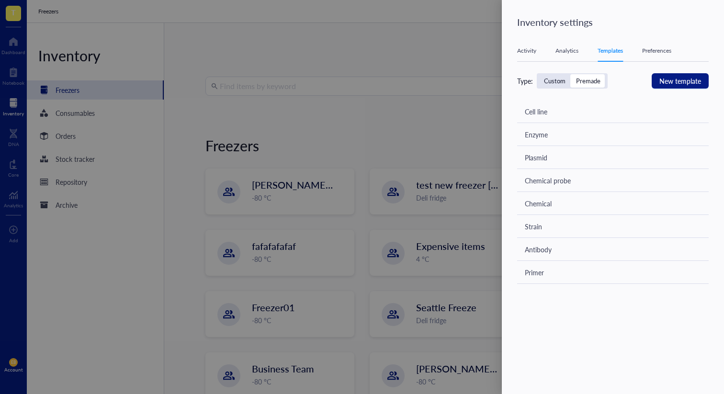
drag, startPoint x: 547, startPoint y: 79, endPoint x: 557, endPoint y: 79, distance: 10.1
click at [547, 79] on div "Custom" at bounding box center [555, 81] width 22 height 9
click at [538, 74] on input "Custom" at bounding box center [538, 74] width 0 height 0
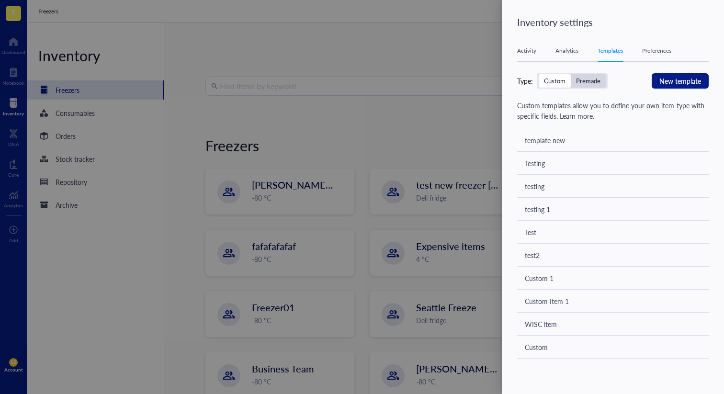
click at [577, 78] on div "Premade" at bounding box center [588, 81] width 24 height 9
click at [570, 74] on input "Premade" at bounding box center [570, 74] width 0 height 0
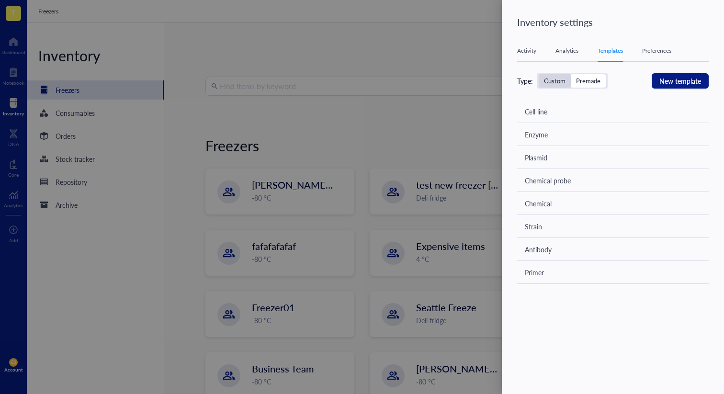
drag, startPoint x: 545, startPoint y: 79, endPoint x: 557, endPoint y: 78, distance: 11.6
click at [546, 79] on div "Custom" at bounding box center [555, 81] width 22 height 9
click at [551, 77] on div "Custom" at bounding box center [555, 81] width 22 height 9
click at [538, 74] on input "Custom" at bounding box center [538, 74] width 0 height 0
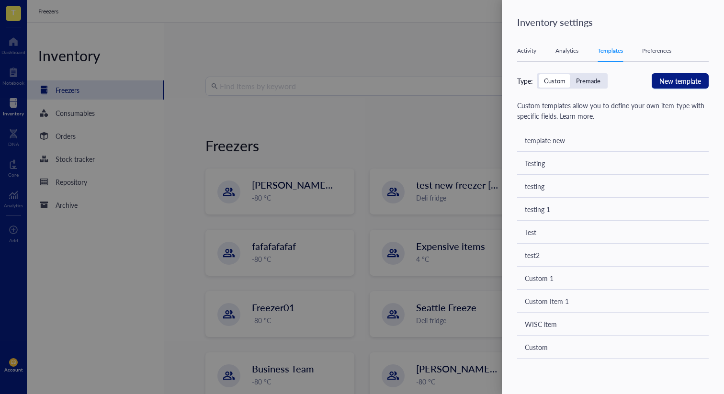
click at [586, 78] on div "Premade" at bounding box center [588, 81] width 24 height 9
click at [570, 74] on input "Premade" at bounding box center [570, 74] width 0 height 0
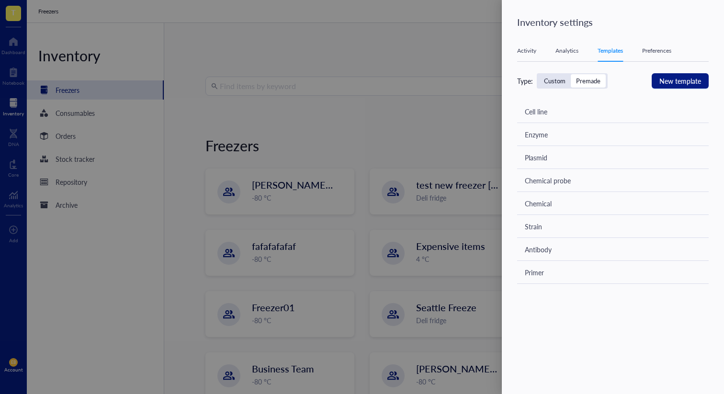
drag, startPoint x: 551, startPoint y: 78, endPoint x: 570, endPoint y: 78, distance: 19.1
click at [552, 78] on div "Custom" at bounding box center [555, 81] width 22 height 9
click at [538, 74] on input "Custom" at bounding box center [538, 74] width 0 height 0
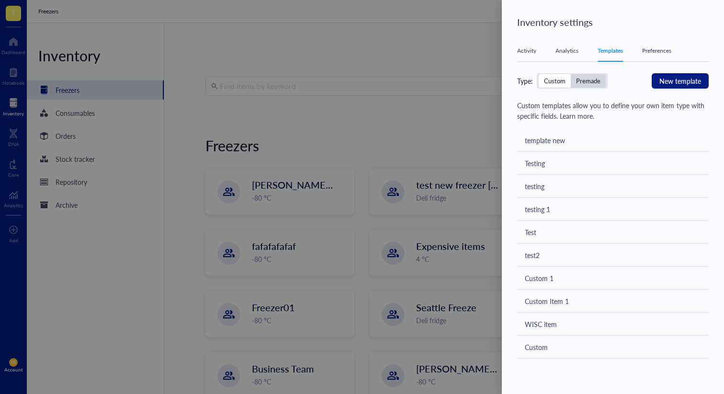
click at [600, 76] on div "Premade" at bounding box center [587, 80] width 35 height 13
click at [570, 74] on input "Premade" at bounding box center [570, 74] width 0 height 0
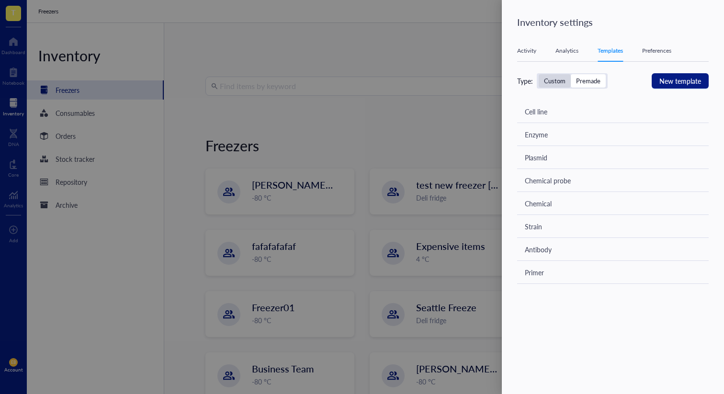
drag, startPoint x: 556, startPoint y: 77, endPoint x: 561, endPoint y: 78, distance: 5.9
click at [556, 77] on div "Custom" at bounding box center [555, 81] width 22 height 9
click at [538, 74] on input "Custom" at bounding box center [538, 74] width 0 height 0
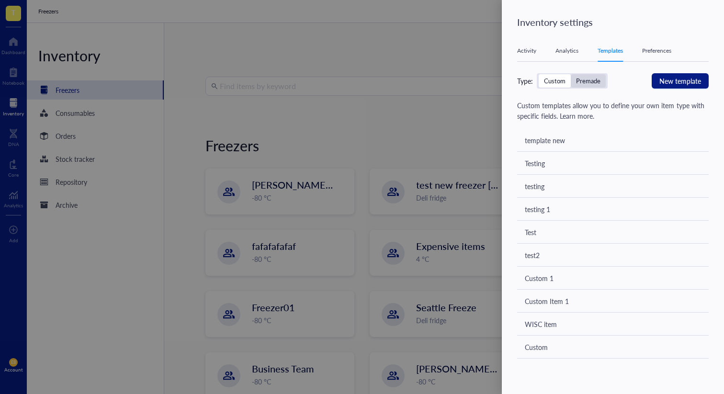
drag, startPoint x: 591, startPoint y: 82, endPoint x: 579, endPoint y: 82, distance: 11.5
click at [591, 82] on div "Premade" at bounding box center [588, 81] width 24 height 9
click at [570, 74] on input "Premade" at bounding box center [570, 74] width 0 height 0
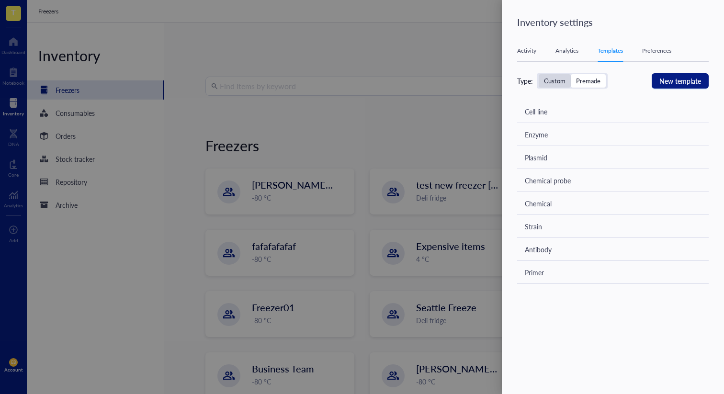
click at [568, 83] on div "Custom" at bounding box center [554, 80] width 32 height 13
click at [538, 74] on input "Custom" at bounding box center [538, 74] width 0 height 0
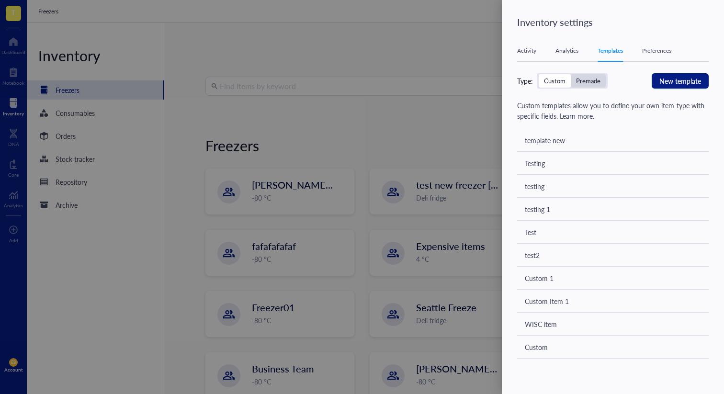
click at [594, 83] on div "Premade" at bounding box center [588, 81] width 24 height 9
click at [570, 74] on input "Premade" at bounding box center [570, 74] width 0 height 0
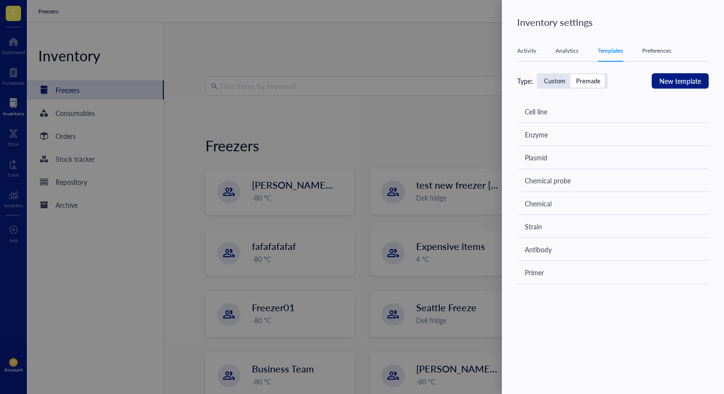
click at [557, 85] on div "Custom" at bounding box center [554, 80] width 32 height 13
click at [538, 74] on input "Custom" at bounding box center [538, 74] width 0 height 0
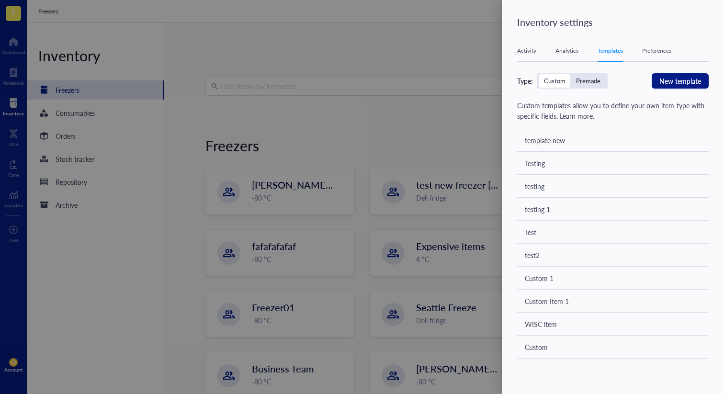
click at [597, 85] on div "Premade" at bounding box center [588, 81] width 24 height 9
click at [570, 74] on input "Premade" at bounding box center [570, 74] width 0 height 0
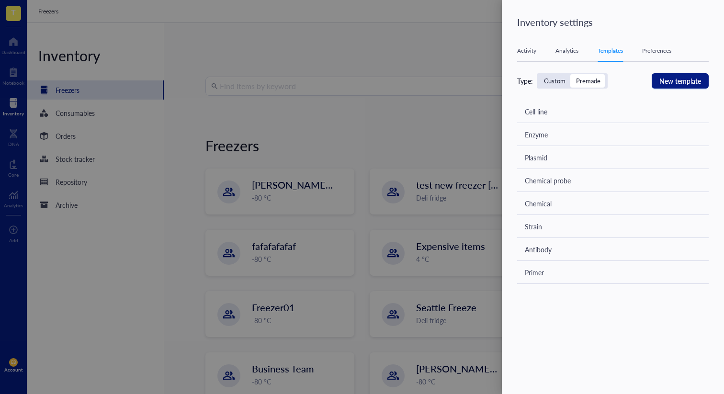
click at [556, 87] on div "Custom" at bounding box center [554, 80] width 32 height 13
click at [538, 74] on input "Custom" at bounding box center [538, 74] width 0 height 0
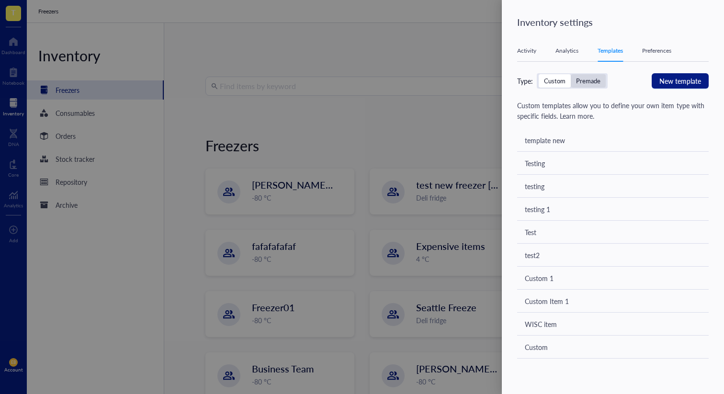
click at [590, 87] on div "Premade" at bounding box center [587, 80] width 35 height 13
click at [570, 74] on input "Premade" at bounding box center [570, 74] width 0 height 0
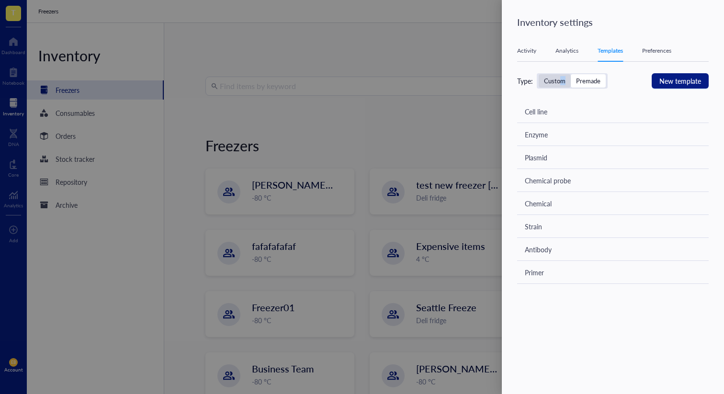
click at [562, 81] on div "Custom" at bounding box center [555, 81] width 22 height 9
click at [558, 78] on div "Custom" at bounding box center [555, 81] width 22 height 9
click at [545, 83] on div "Custom" at bounding box center [555, 81] width 22 height 9
click at [538, 74] on input "Custom" at bounding box center [538, 74] width 0 height 0
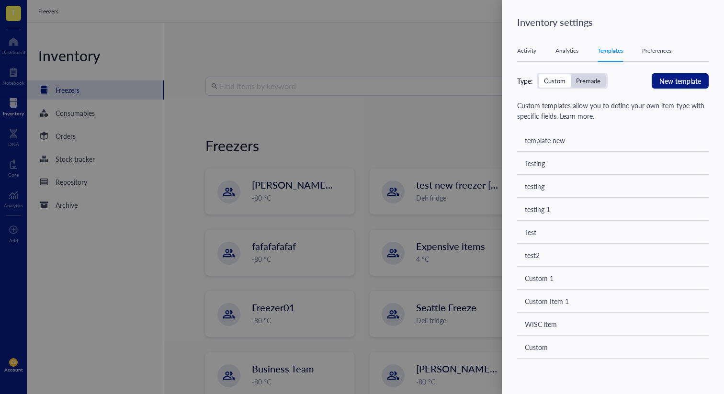
click at [582, 81] on div "Premade" at bounding box center [588, 81] width 24 height 9
click at [570, 74] on input "Premade" at bounding box center [570, 74] width 0 height 0
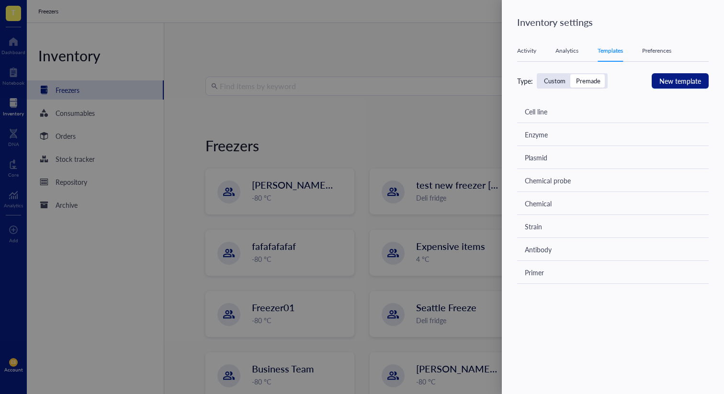
click at [527, 83] on div "Type:" at bounding box center [525, 81] width 16 height 11
click at [562, 85] on div "Custom" at bounding box center [554, 80] width 32 height 13
click at [538, 74] on input "Custom" at bounding box center [538, 74] width 0 height 0
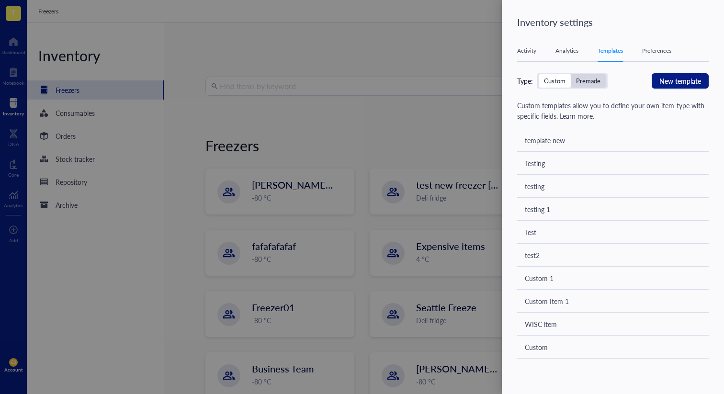
click at [589, 83] on div "Premade" at bounding box center [588, 81] width 24 height 9
click at [570, 74] on input "Premade" at bounding box center [570, 74] width 0 height 0
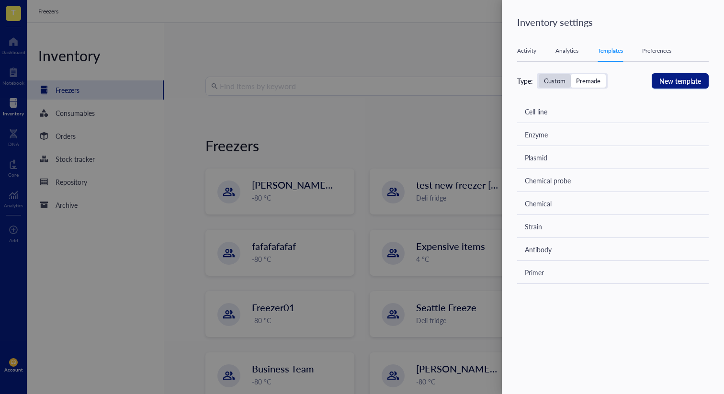
click at [547, 79] on div "Custom" at bounding box center [555, 81] width 22 height 9
click at [538, 74] on input "Custom" at bounding box center [538, 74] width 0 height 0
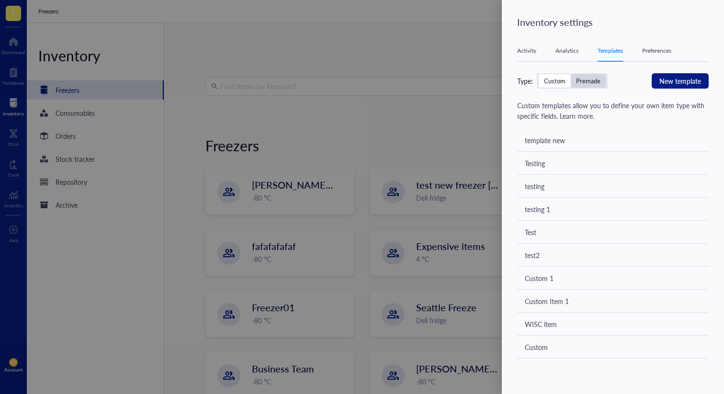
click at [584, 81] on div "Premade" at bounding box center [588, 81] width 24 height 9
click at [570, 74] on input "Premade" at bounding box center [570, 74] width 0 height 0
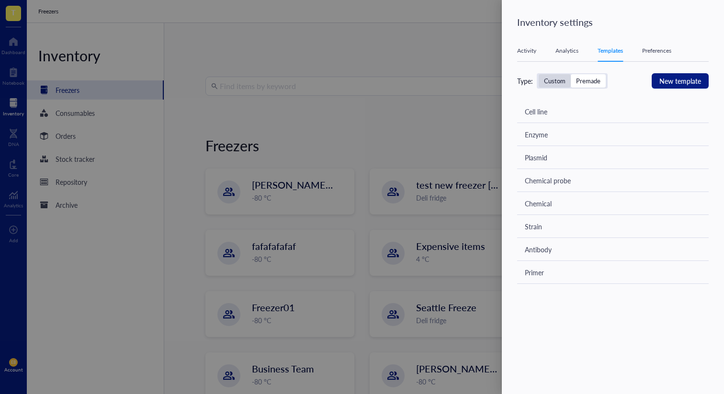
click at [545, 79] on div "Custom" at bounding box center [555, 81] width 22 height 9
click at [538, 74] on input "Custom" at bounding box center [538, 74] width 0 height 0
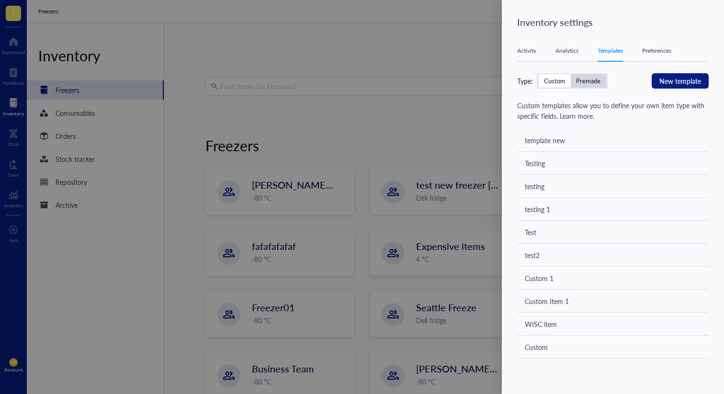
click at [580, 83] on div "Premade" at bounding box center [588, 81] width 24 height 9
click at [570, 74] on input "Premade" at bounding box center [570, 74] width 0 height 0
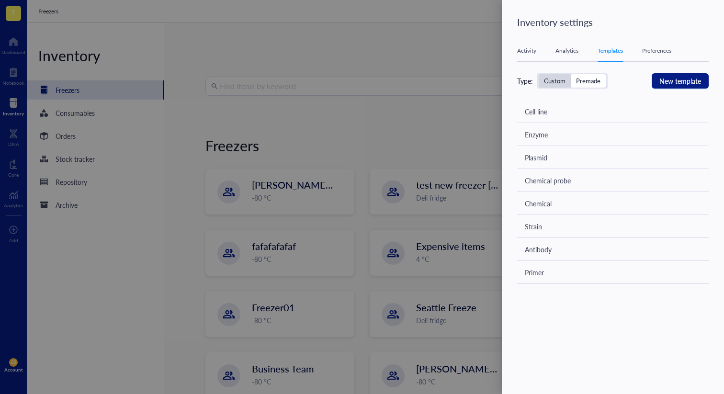
click at [554, 82] on div "Custom" at bounding box center [555, 81] width 22 height 9
click at [538, 74] on input "Custom" at bounding box center [538, 74] width 0 height 0
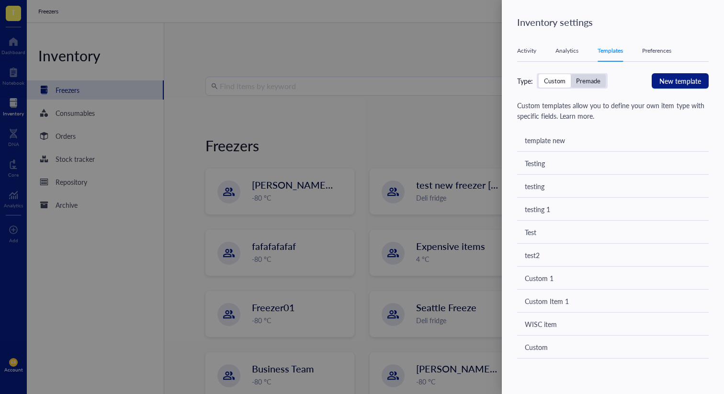
click at [591, 80] on div "Premade" at bounding box center [588, 81] width 24 height 9
click at [570, 74] on input "Premade" at bounding box center [570, 74] width 0 height 0
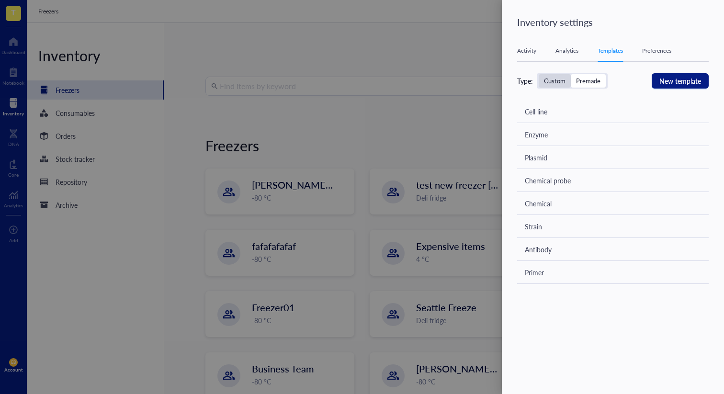
click at [553, 78] on div "Custom" at bounding box center [555, 81] width 22 height 9
click at [550, 80] on div "Custom" at bounding box center [555, 81] width 22 height 9
click at [538, 74] on input "Custom" at bounding box center [538, 74] width 0 height 0
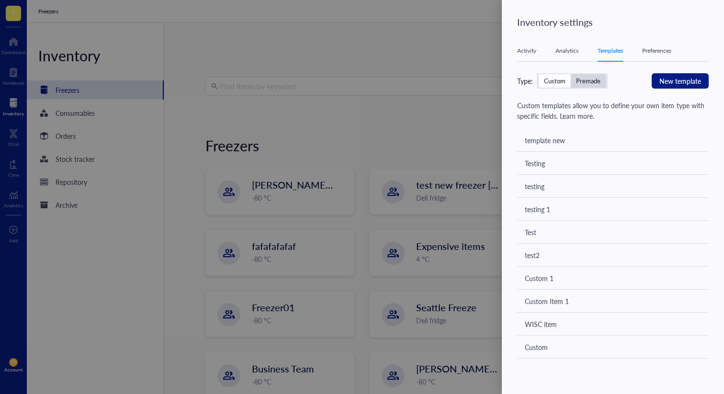
click at [580, 81] on div "Premade" at bounding box center [588, 81] width 24 height 9
click at [570, 74] on input "Premade" at bounding box center [570, 74] width 0 height 0
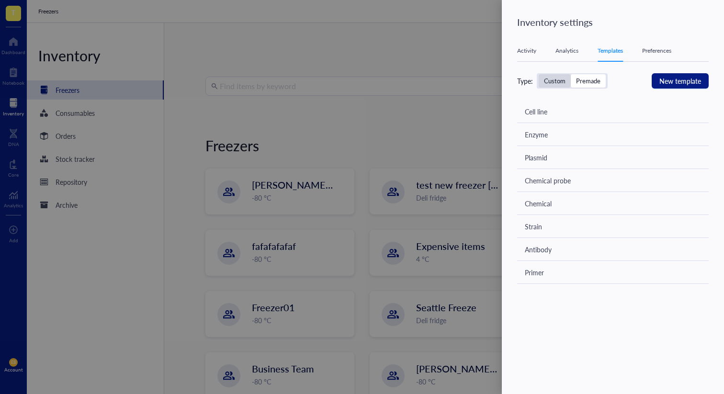
drag, startPoint x: 548, startPoint y: 83, endPoint x: 563, endPoint y: 83, distance: 14.4
click at [549, 83] on div "Custom" at bounding box center [555, 81] width 22 height 9
click at [538, 74] on input "Custom" at bounding box center [538, 74] width 0 height 0
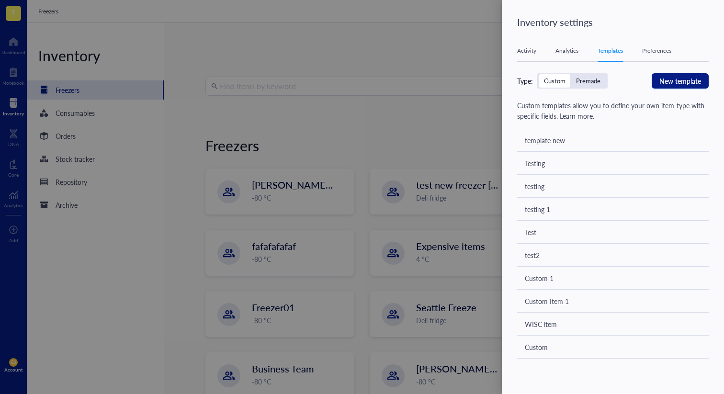
click at [586, 81] on div "Premade" at bounding box center [588, 81] width 24 height 9
click at [570, 74] on input "Premade" at bounding box center [570, 74] width 0 height 0
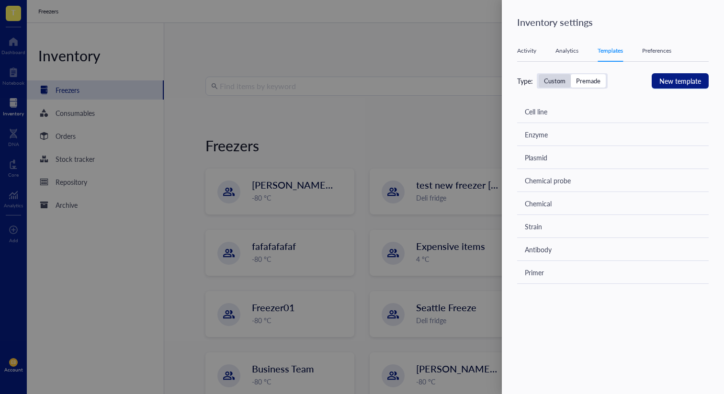
click at [547, 78] on div "Custom" at bounding box center [555, 81] width 22 height 9
click at [538, 74] on input "Custom" at bounding box center [538, 74] width 0 height 0
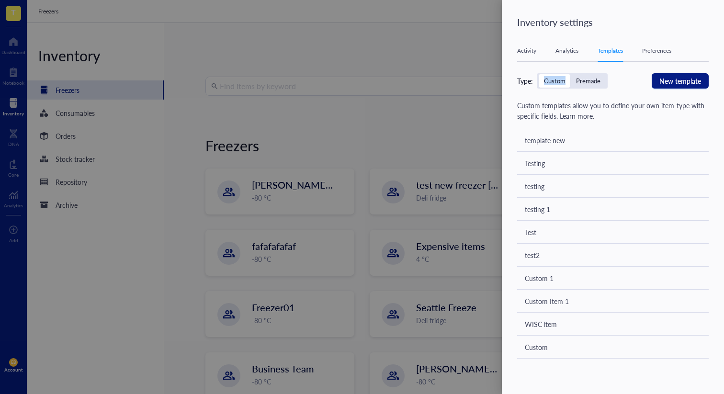
click at [547, 78] on div "Custom" at bounding box center [555, 81] width 22 height 9
click at [538, 74] on input "Custom" at bounding box center [538, 74] width 0 height 0
click at [592, 77] on div "Premade" at bounding box center [588, 81] width 24 height 9
click at [570, 74] on input "Premade" at bounding box center [570, 74] width 0 height 0
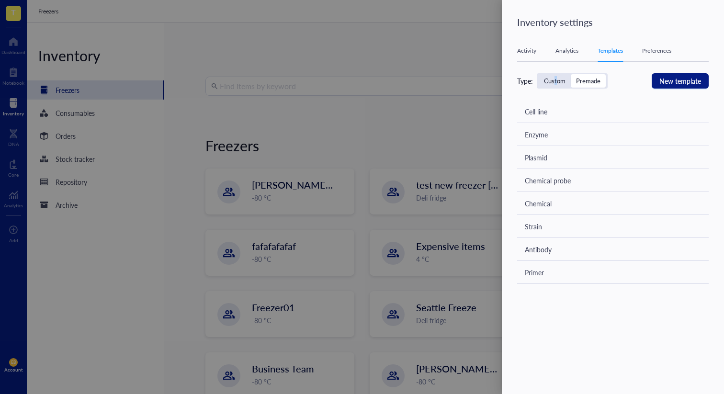
drag, startPoint x: 555, startPoint y: 79, endPoint x: 570, endPoint y: 80, distance: 15.3
click at [555, 79] on div "Custom" at bounding box center [555, 81] width 22 height 9
click at [538, 74] on input "Custom" at bounding box center [538, 74] width 0 height 0
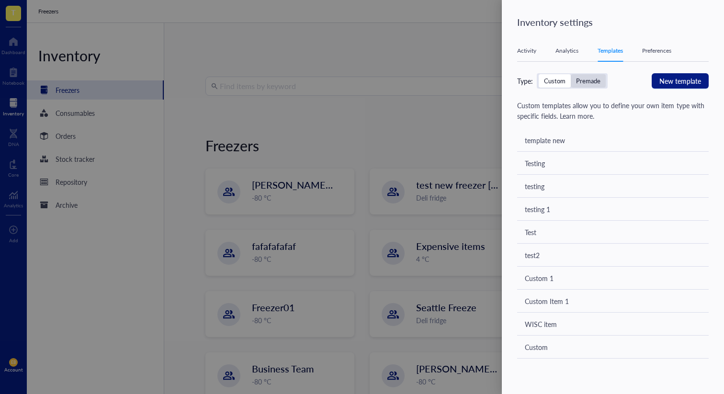
click at [593, 79] on div "Premade" at bounding box center [588, 81] width 24 height 9
click at [570, 74] on input "Premade" at bounding box center [570, 74] width 0 height 0
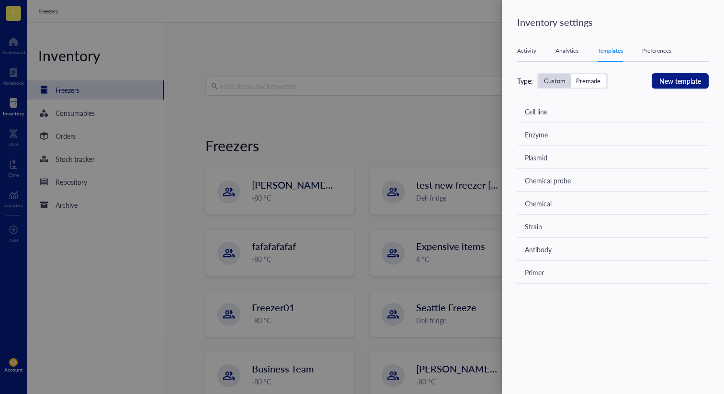
click at [551, 80] on div "Custom" at bounding box center [555, 81] width 22 height 9
click at [538, 74] on input "Custom" at bounding box center [538, 74] width 0 height 0
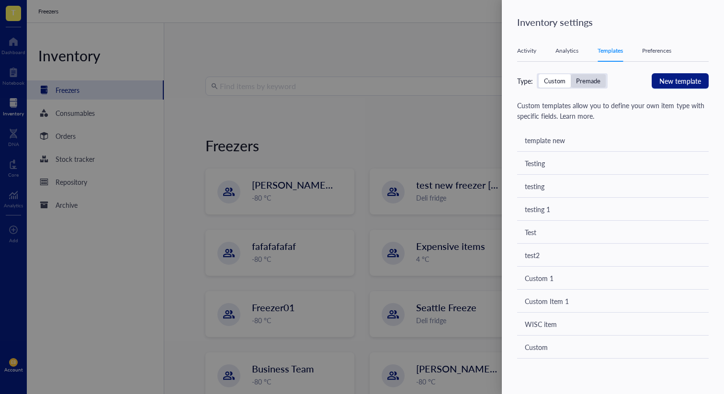
click at [593, 77] on div "Premade" at bounding box center [588, 81] width 24 height 9
click at [570, 74] on input "Premade" at bounding box center [570, 74] width 0 height 0
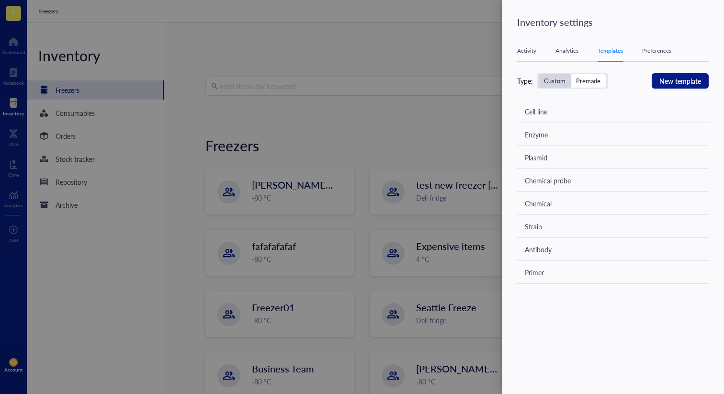
click at [559, 74] on div "Custom" at bounding box center [554, 80] width 32 height 13
click at [538, 74] on input "Custom" at bounding box center [538, 74] width 0 height 0
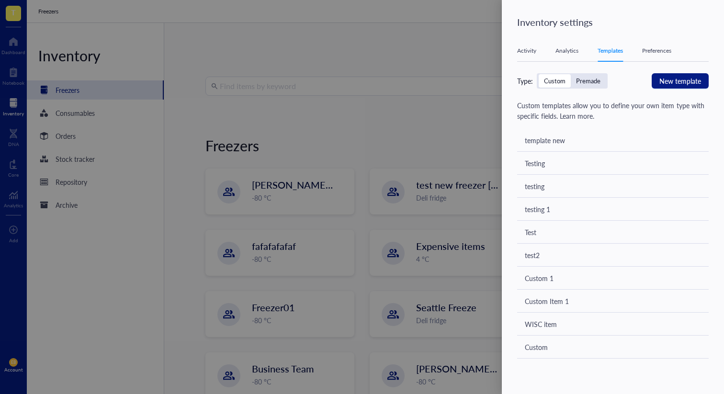
drag, startPoint x: 581, startPoint y: 77, endPoint x: 558, endPoint y: 79, distance: 23.6
click at [581, 77] on div "Premade" at bounding box center [588, 81] width 24 height 9
click at [570, 74] on input "Premade" at bounding box center [570, 74] width 0 height 0
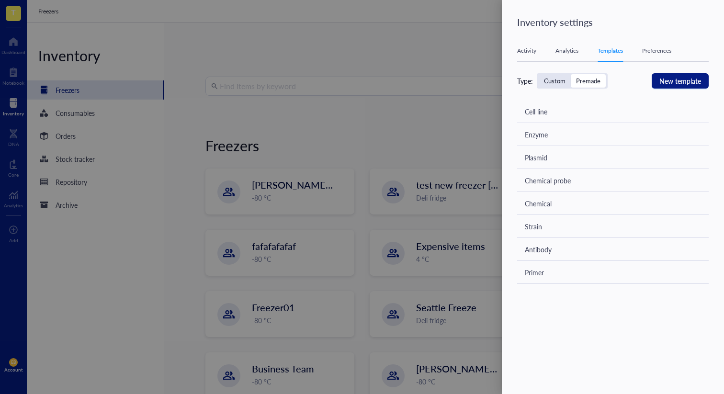
drag, startPoint x: 552, startPoint y: 79, endPoint x: 572, endPoint y: 79, distance: 20.6
click at [552, 79] on div "Custom" at bounding box center [555, 81] width 22 height 9
click at [538, 74] on input "Custom" at bounding box center [538, 74] width 0 height 0
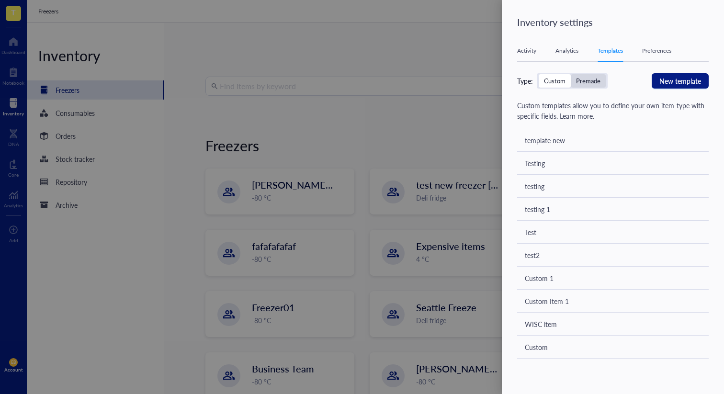
click at [580, 78] on div "Premade" at bounding box center [588, 81] width 24 height 9
click at [570, 74] on input "Premade" at bounding box center [570, 74] width 0 height 0
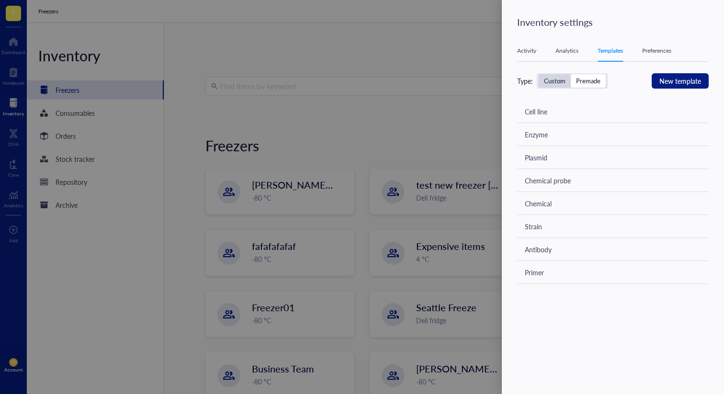
click at [546, 78] on div "Custom" at bounding box center [555, 81] width 22 height 9
click at [538, 74] on input "Custom" at bounding box center [538, 74] width 0 height 0
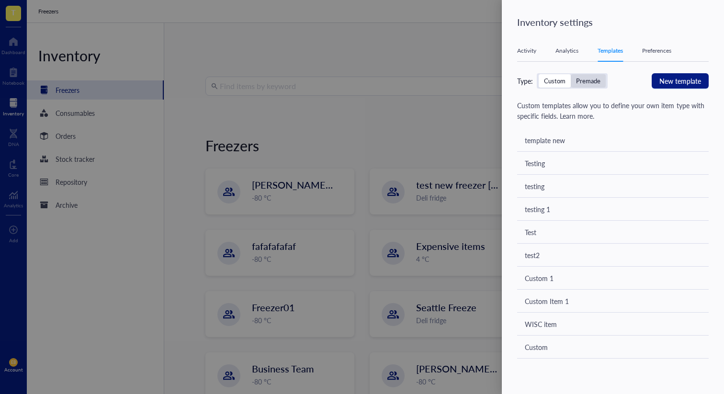
click at [587, 85] on div "Premade" at bounding box center [587, 80] width 35 height 13
click at [570, 74] on input "Premade" at bounding box center [570, 74] width 0 height 0
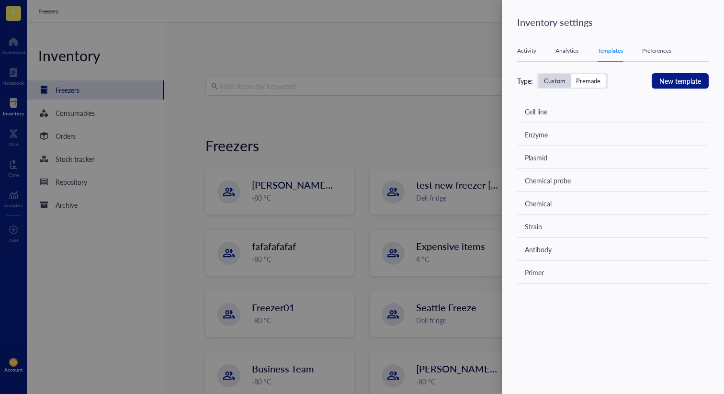
click at [549, 80] on div "Custom" at bounding box center [555, 81] width 22 height 9
click at [538, 74] on input "Custom" at bounding box center [538, 74] width 0 height 0
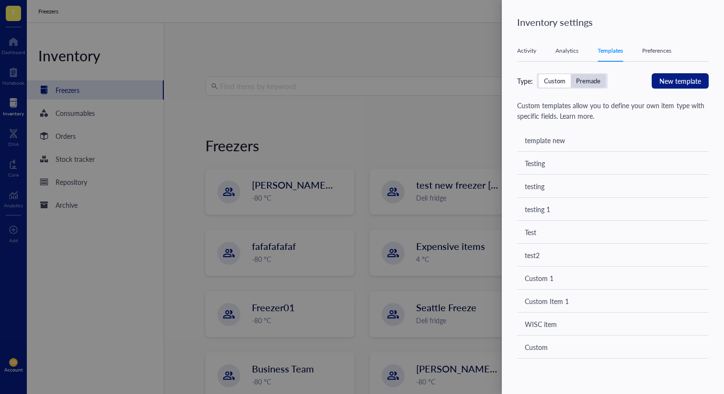
click at [583, 80] on div "Premade" at bounding box center [588, 81] width 24 height 9
click at [570, 74] on input "Premade" at bounding box center [570, 74] width 0 height 0
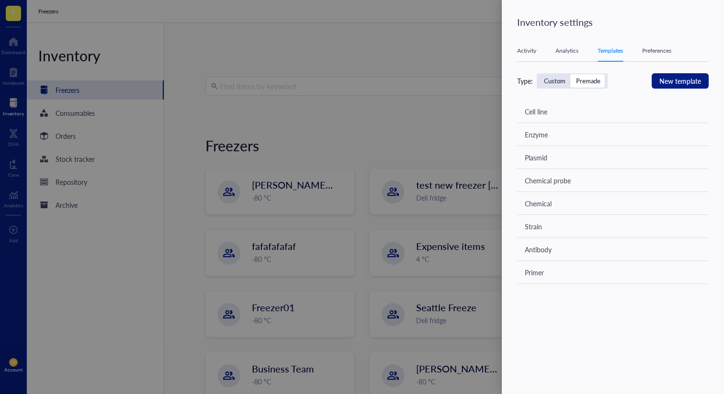
click at [549, 79] on div "Custom" at bounding box center [555, 81] width 22 height 9
click at [538, 74] on input "Custom" at bounding box center [538, 74] width 0 height 0
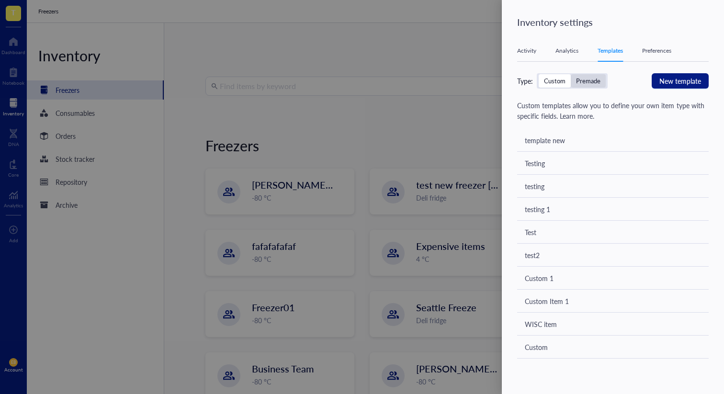
click at [598, 79] on div "Premade" at bounding box center [588, 81] width 24 height 9
click at [570, 74] on input "Premade" at bounding box center [570, 74] width 0 height 0
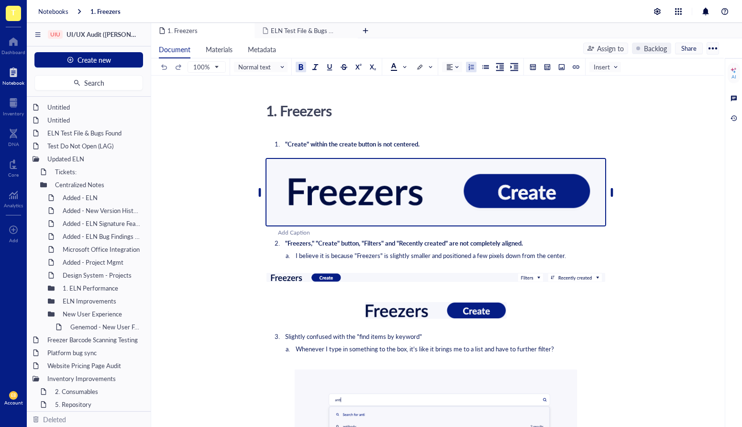
scroll to position [105, 0]
